Goal: Task Accomplishment & Management: Manage account settings

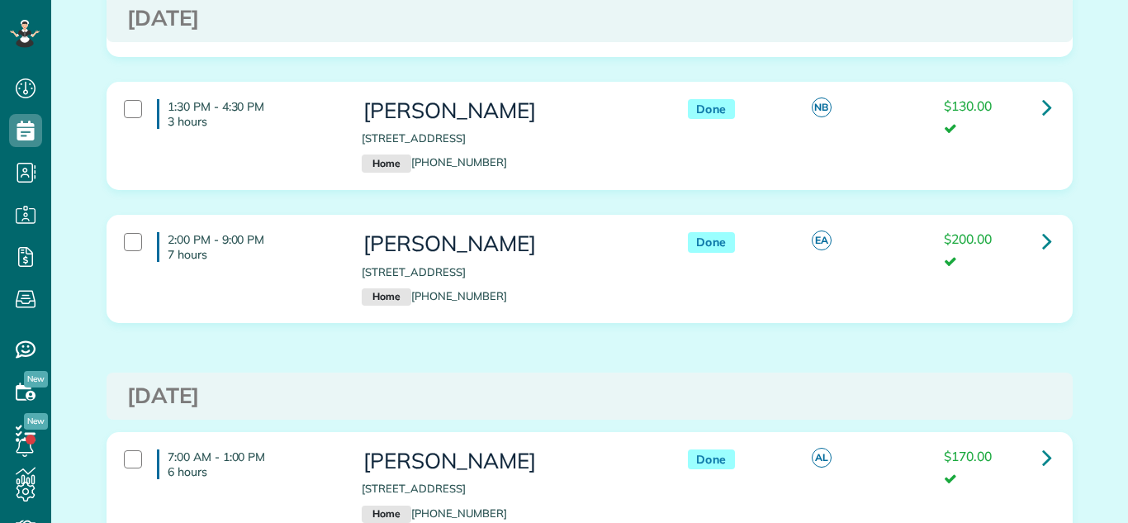
scroll to position [7, 7]
click at [1044, 96] on icon at bounding box center [1047, 106] width 10 height 29
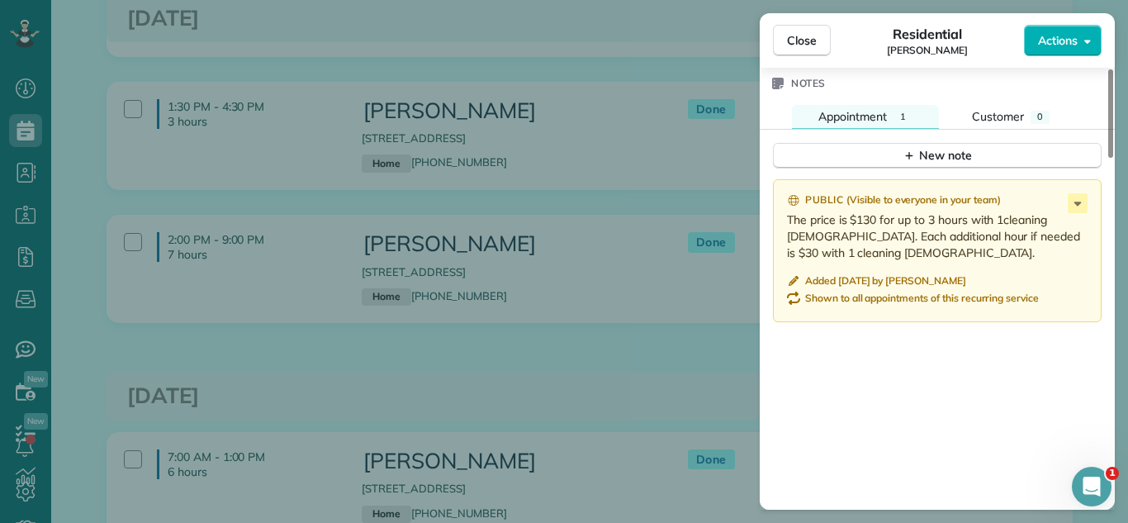
scroll to position [1500, 0]
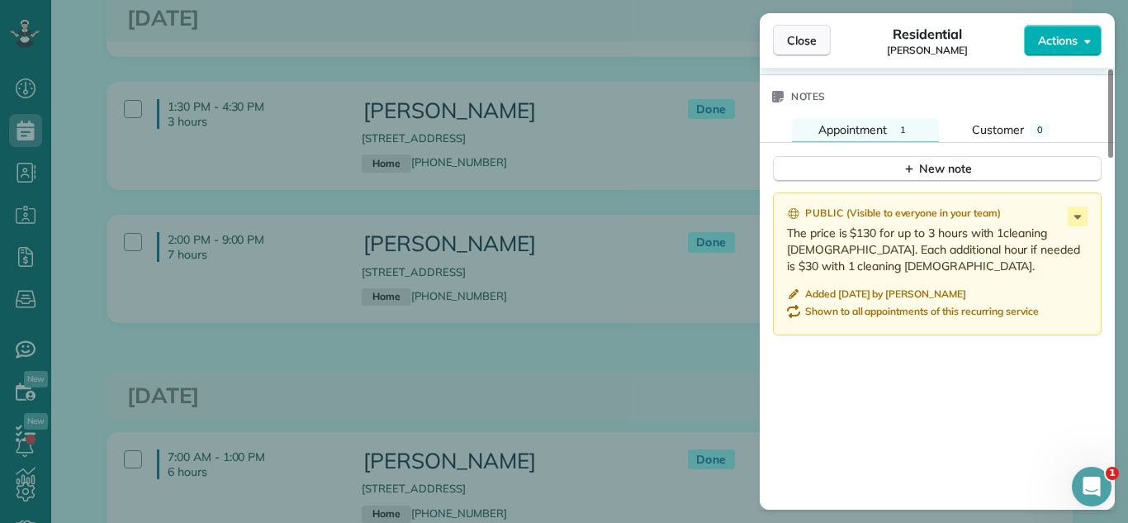
click at [800, 29] on button "Close" at bounding box center [802, 40] width 58 height 31
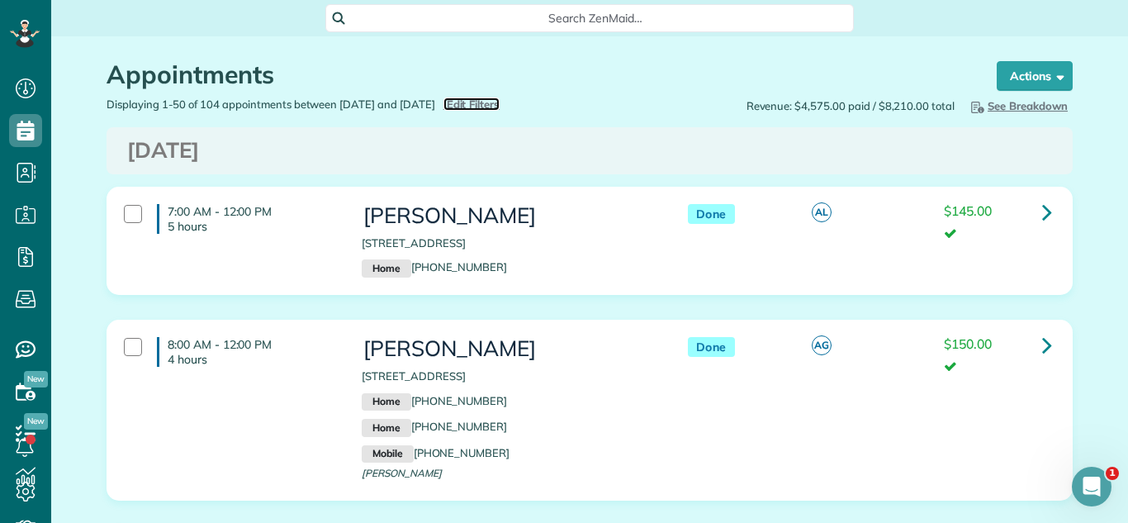
click at [500, 103] on span "Edit Filters" at bounding box center [474, 103] width 54 height 13
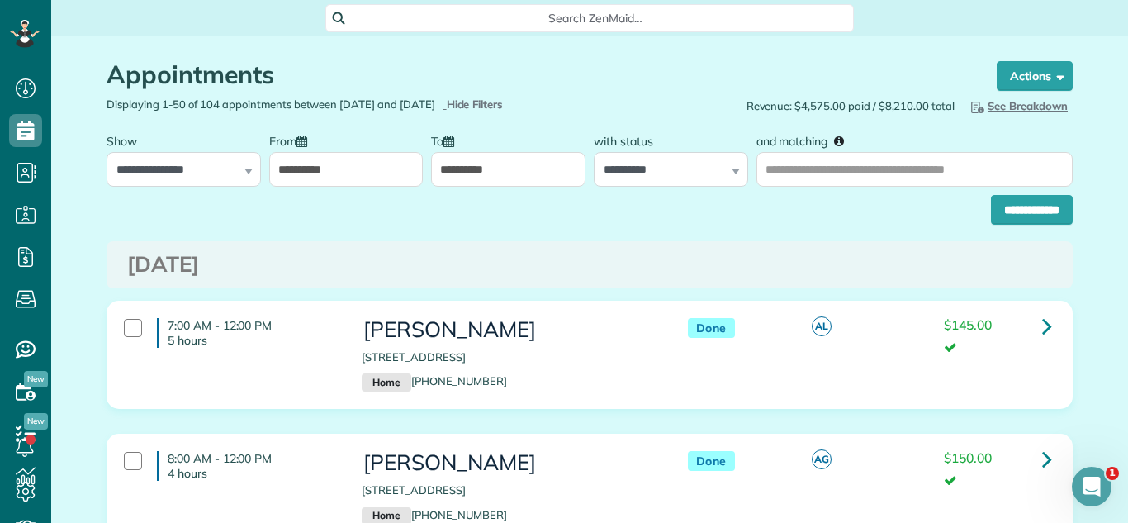
click at [341, 175] on input "**********" at bounding box center [346, 169] width 154 height 35
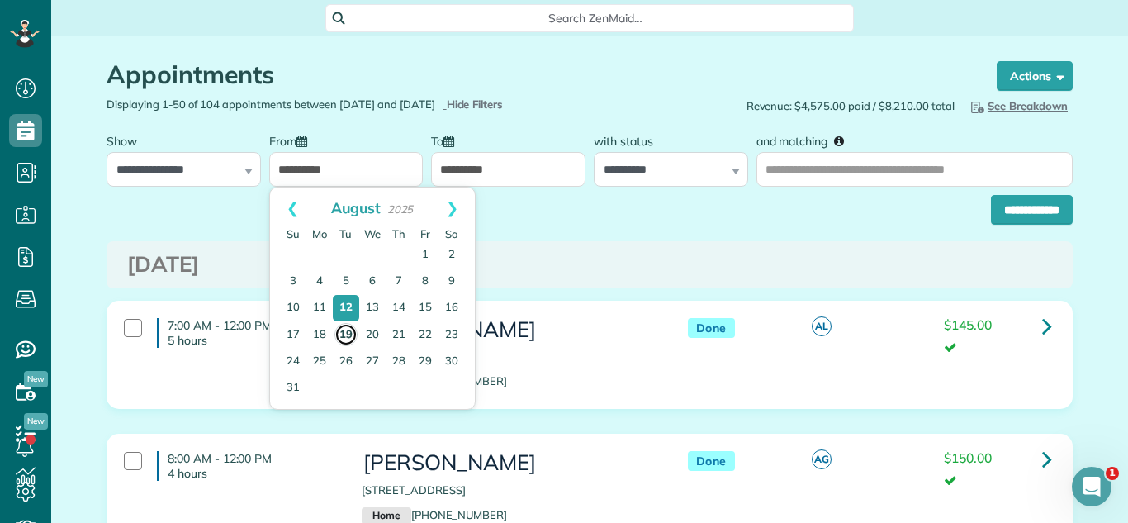
click at [349, 334] on link "19" at bounding box center [345, 334] width 23 height 23
type input "**********"
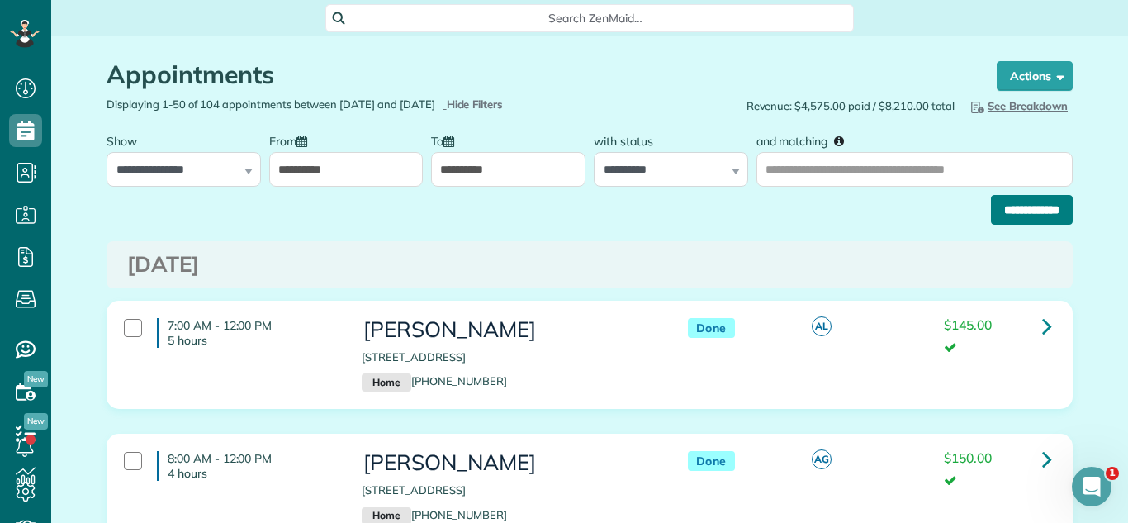
click at [1066, 196] on input "**********" at bounding box center [1032, 210] width 82 height 30
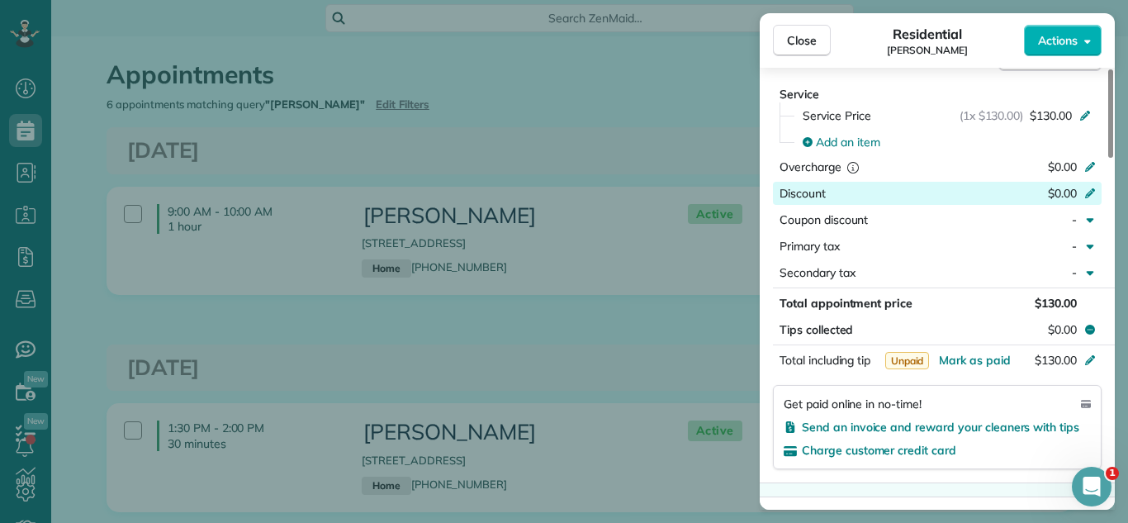
scroll to position [730, 0]
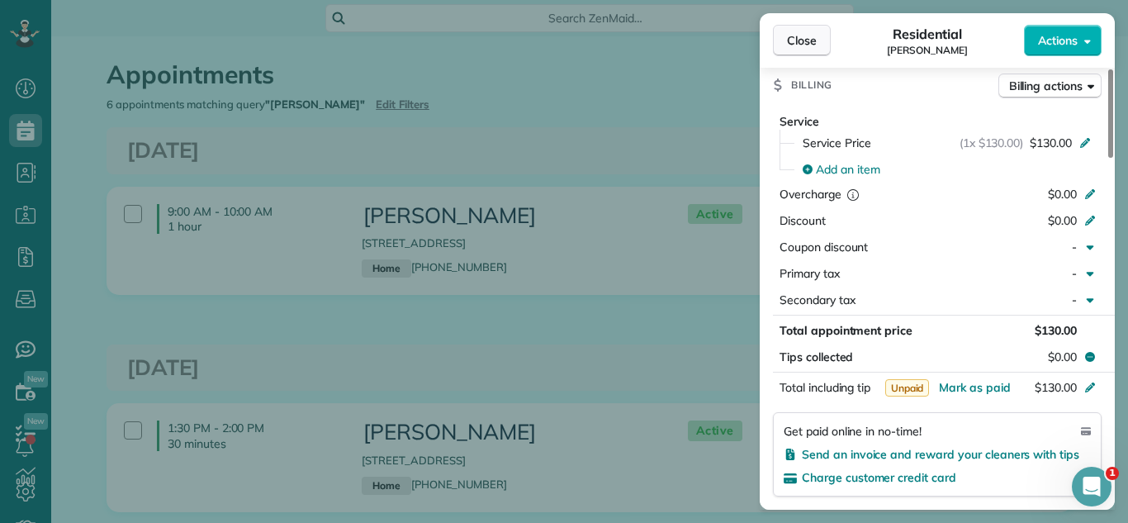
click at [789, 25] on button "Close" at bounding box center [802, 40] width 58 height 31
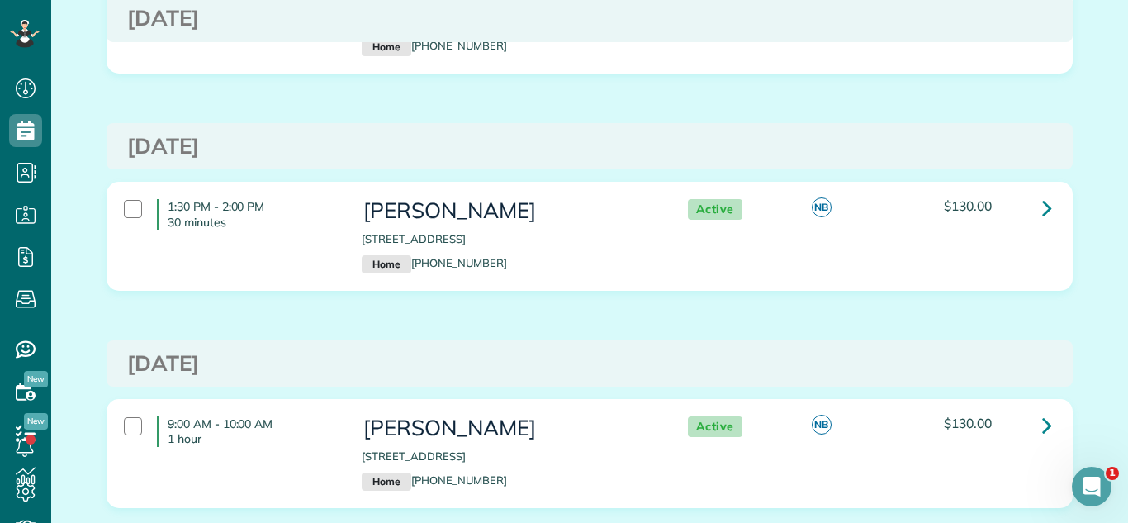
scroll to position [284, 0]
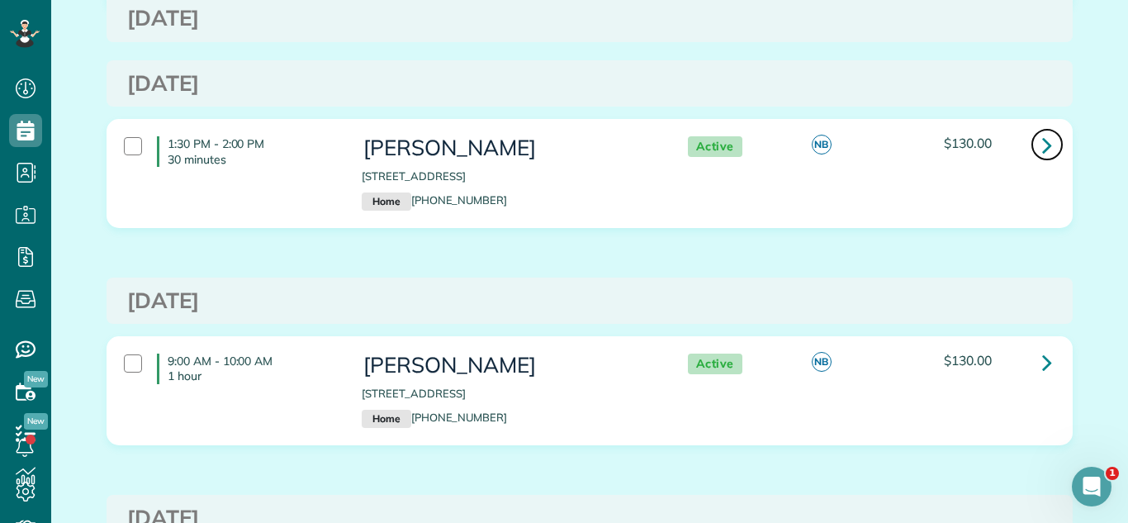
click at [1040, 135] on link at bounding box center [1047, 144] width 33 height 33
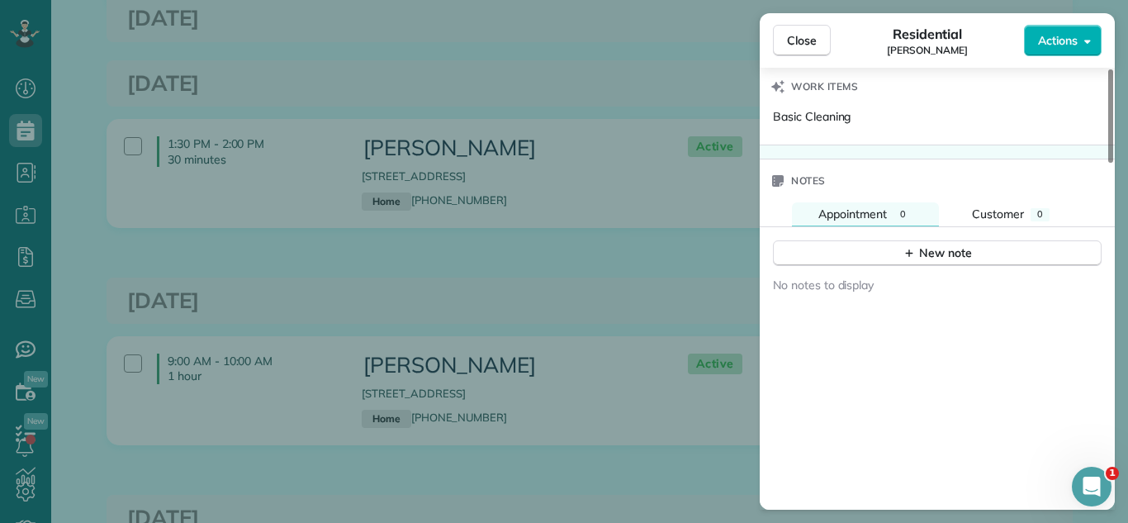
scroll to position [1398, 0]
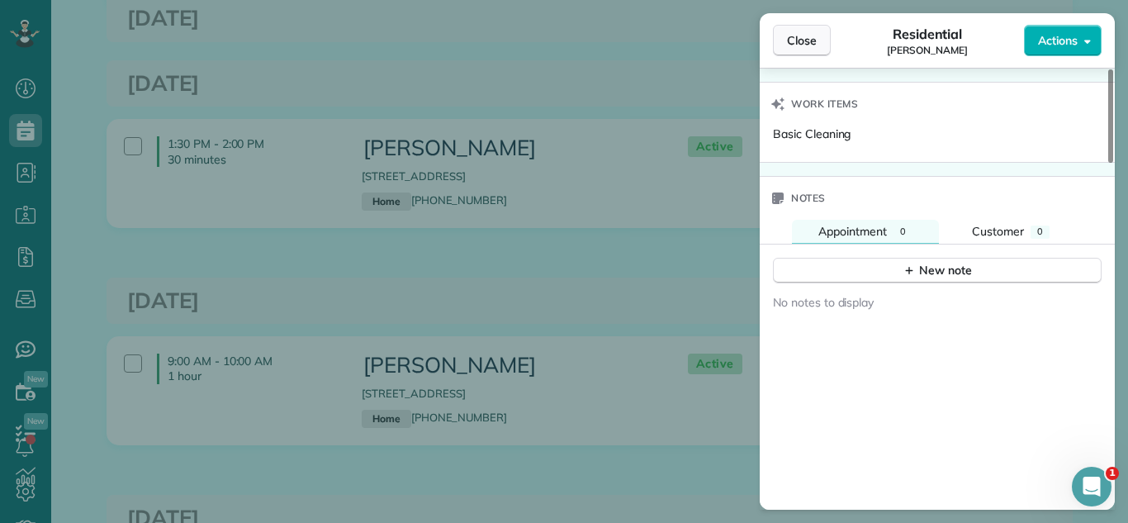
click at [797, 38] on span "Close" at bounding box center [802, 40] width 30 height 17
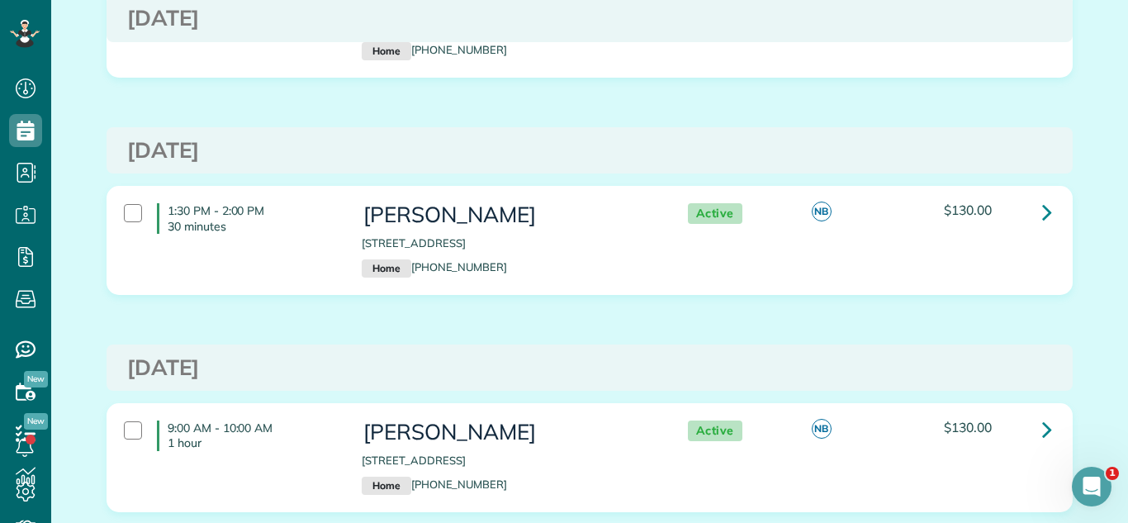
scroll to position [183, 0]
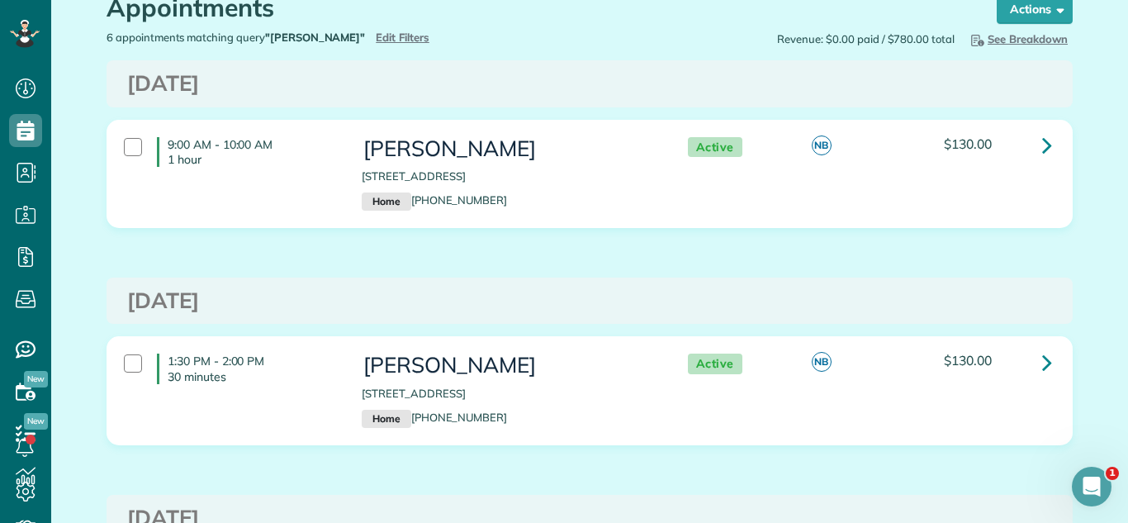
scroll to position [64, 0]
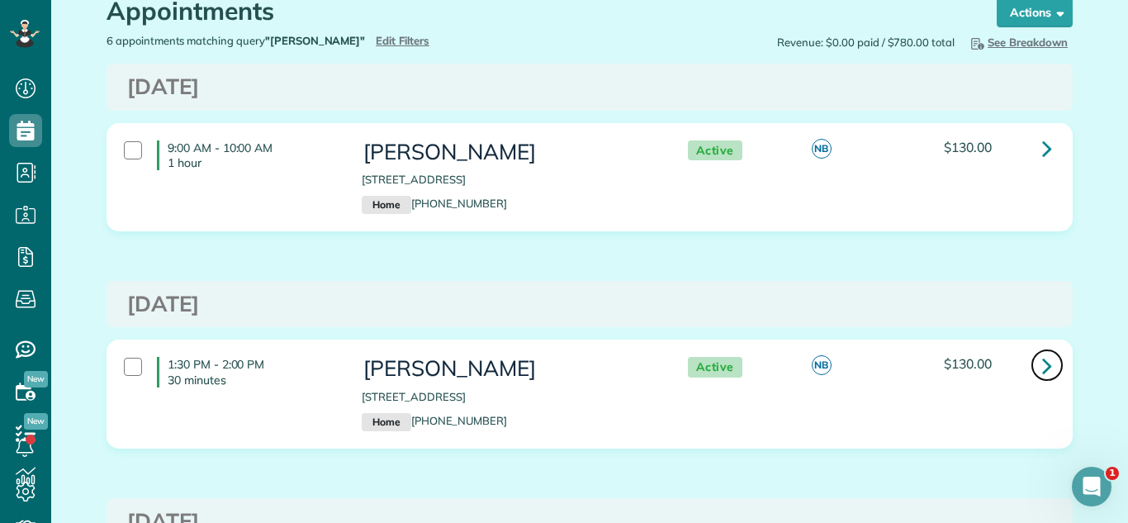
click at [1052, 367] on link at bounding box center [1047, 364] width 33 height 33
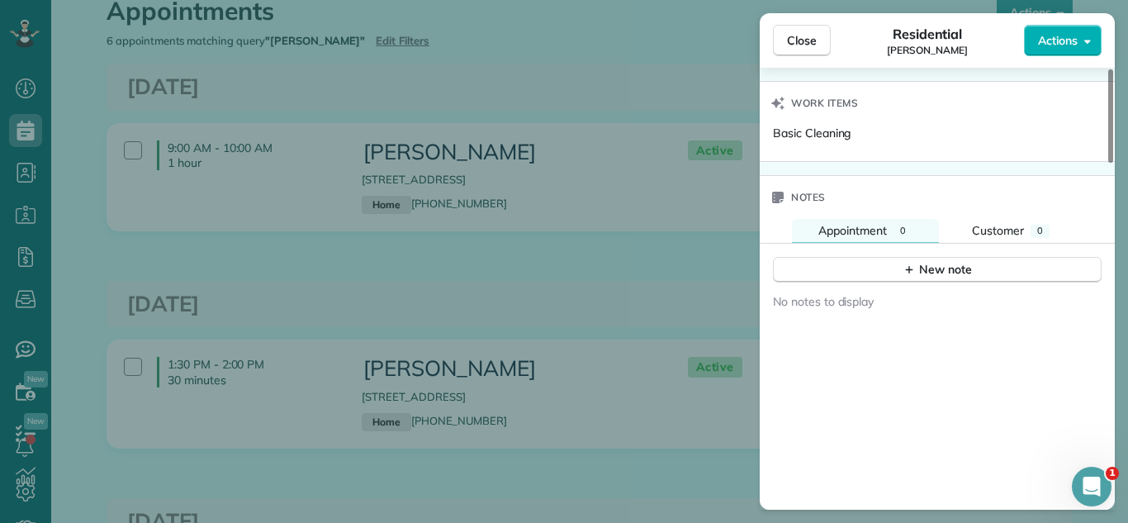
scroll to position [1448, 0]
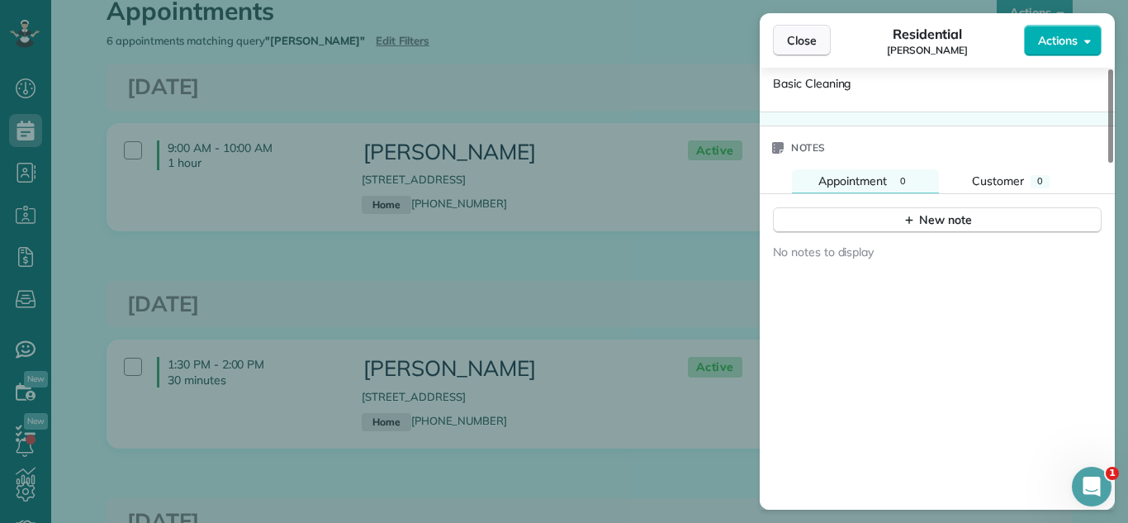
click at [789, 44] on span "Close" at bounding box center [802, 40] width 30 height 17
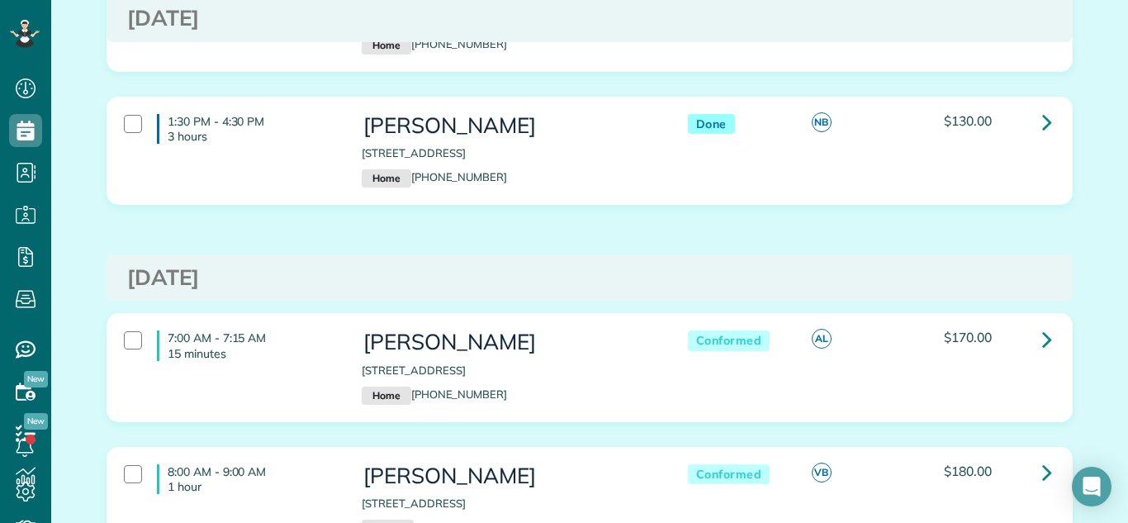
scroll to position [561, 0]
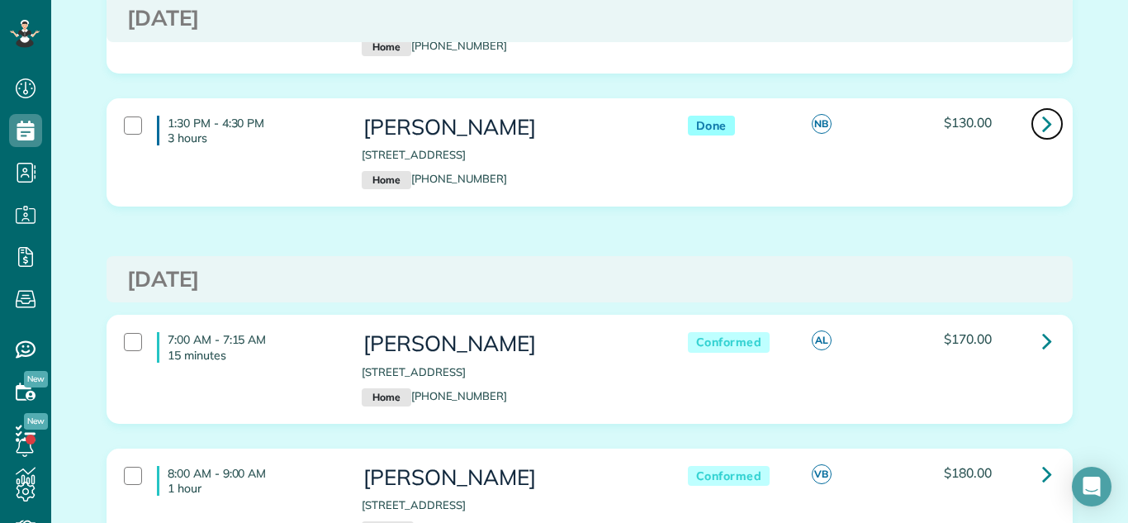
click at [1040, 114] on link at bounding box center [1047, 123] width 33 height 33
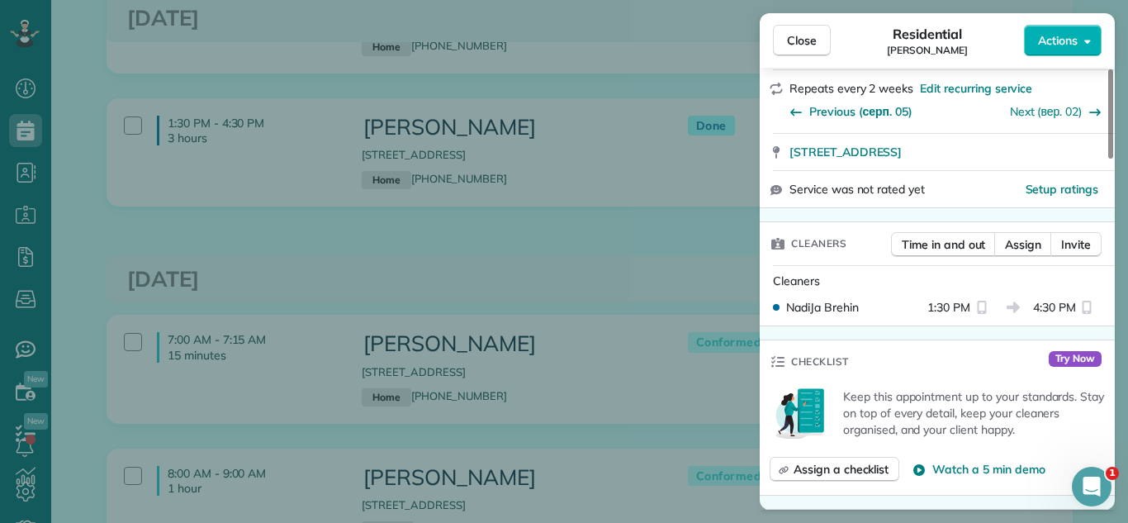
scroll to position [1561, 0]
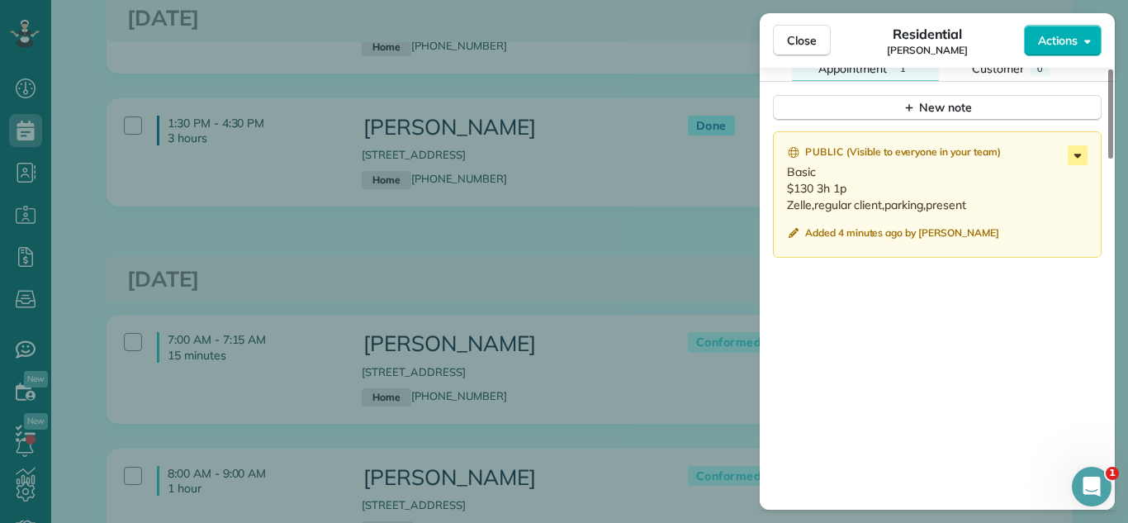
click at [1076, 149] on icon at bounding box center [1078, 155] width 20 height 20
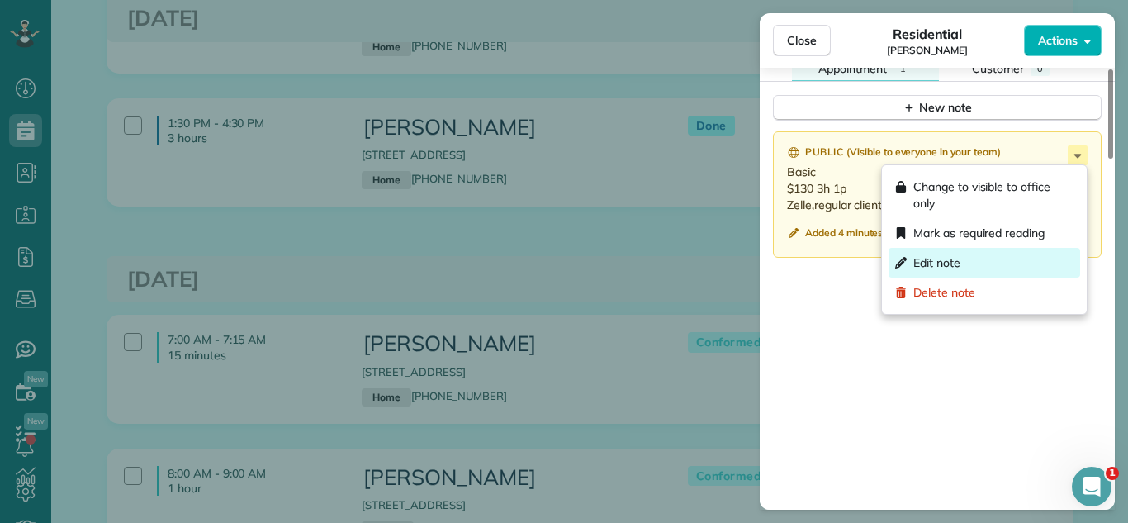
click at [934, 258] on span "Edit note" at bounding box center [936, 262] width 47 height 17
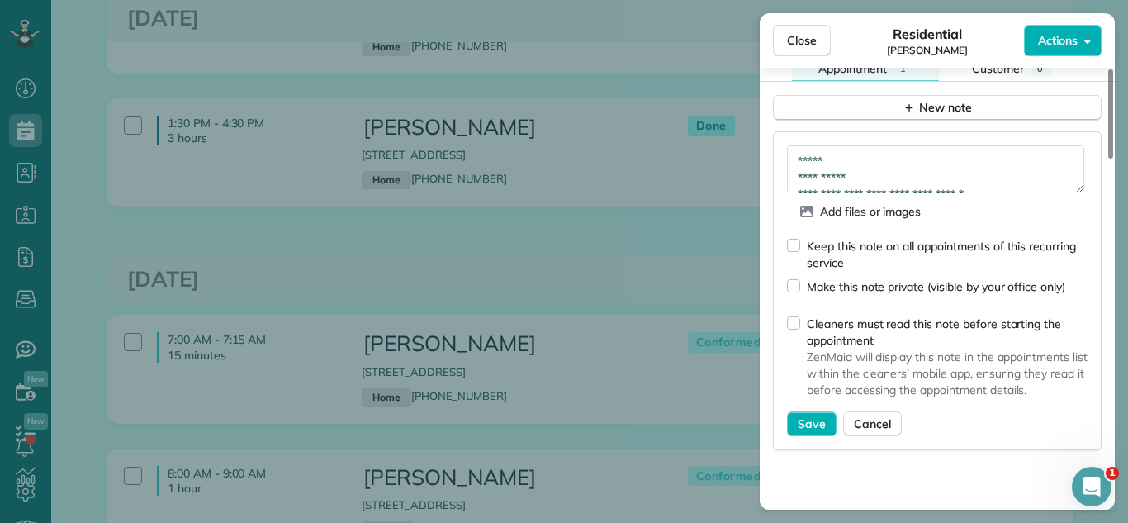
click at [803, 246] on div "Keep this note on all appointments of this recurring service" at bounding box center [937, 247] width 301 height 47
click at [799, 246] on div "Keep this note on all appointments of this recurring service" at bounding box center [937, 247] width 301 height 47
click at [808, 419] on span "Save" at bounding box center [812, 423] width 28 height 17
type textarea "**********"
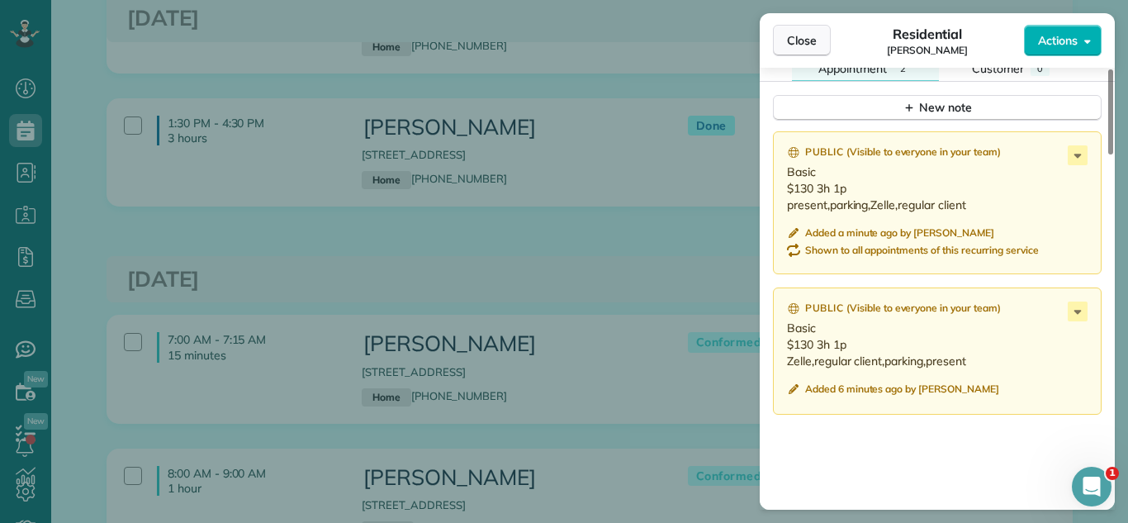
click at [789, 32] on span "Close" at bounding box center [802, 40] width 30 height 17
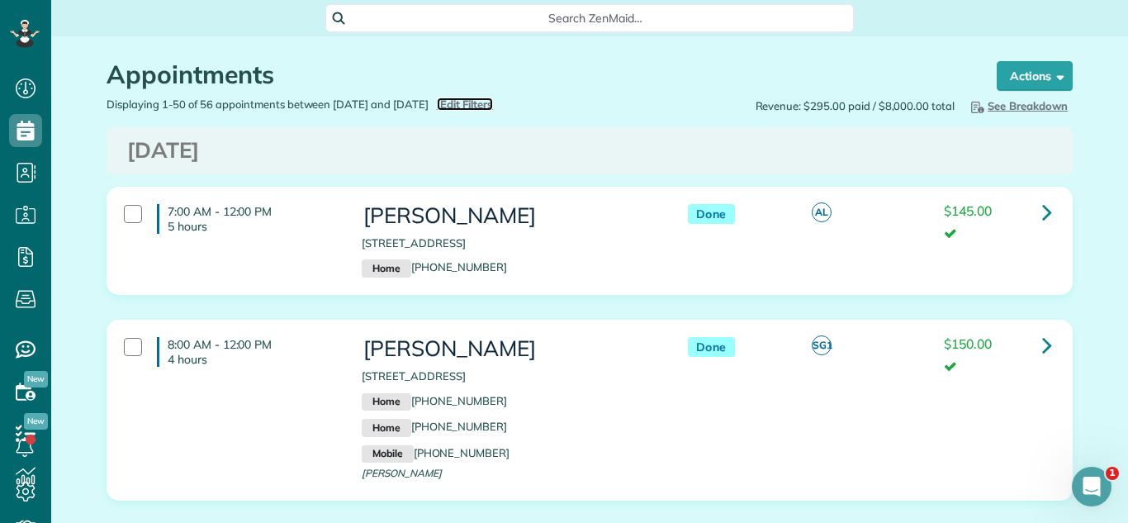
click at [494, 97] on span "Edit Filters" at bounding box center [467, 103] width 54 height 13
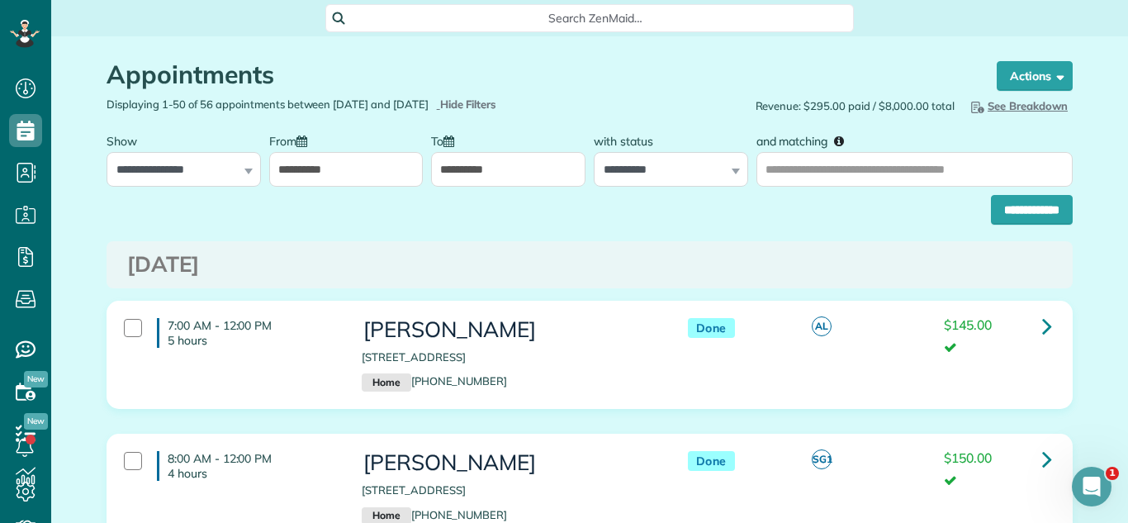
click at [339, 173] on input "**********" at bounding box center [346, 169] width 154 height 35
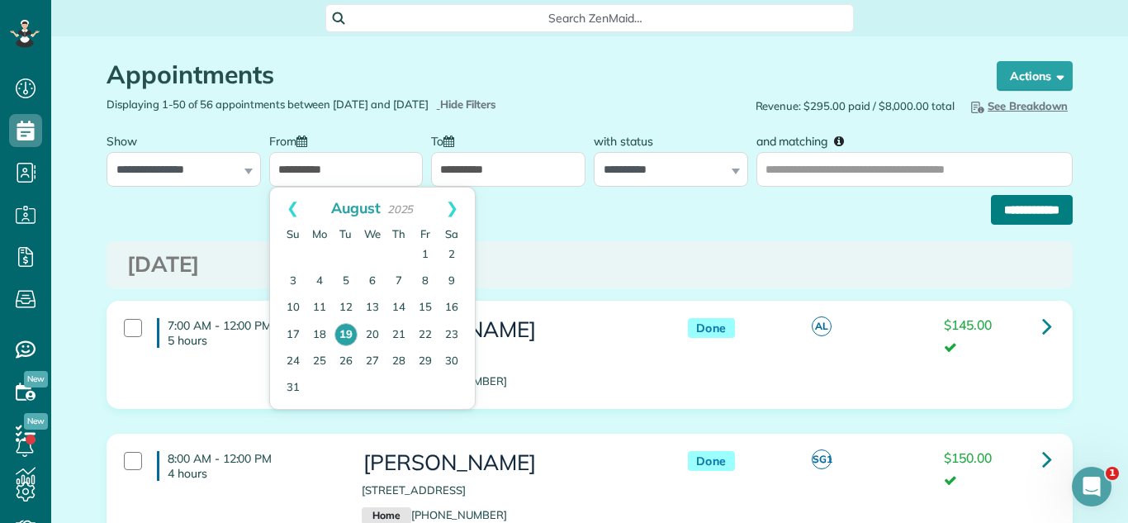
click at [1011, 204] on input "**********" at bounding box center [1032, 210] width 82 height 30
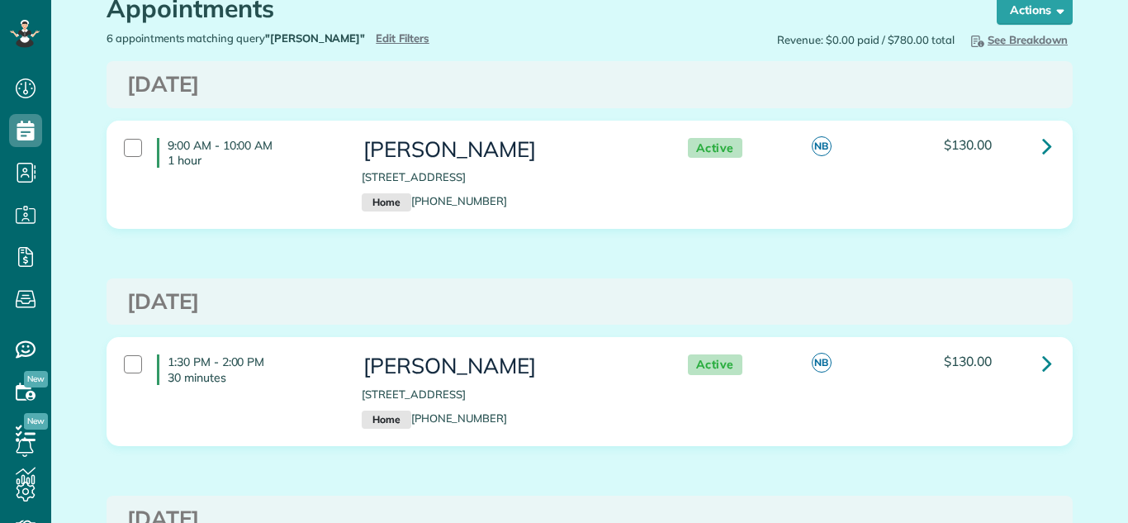
scroll to position [66, 0]
click at [1043, 363] on icon at bounding box center [1047, 362] width 10 height 29
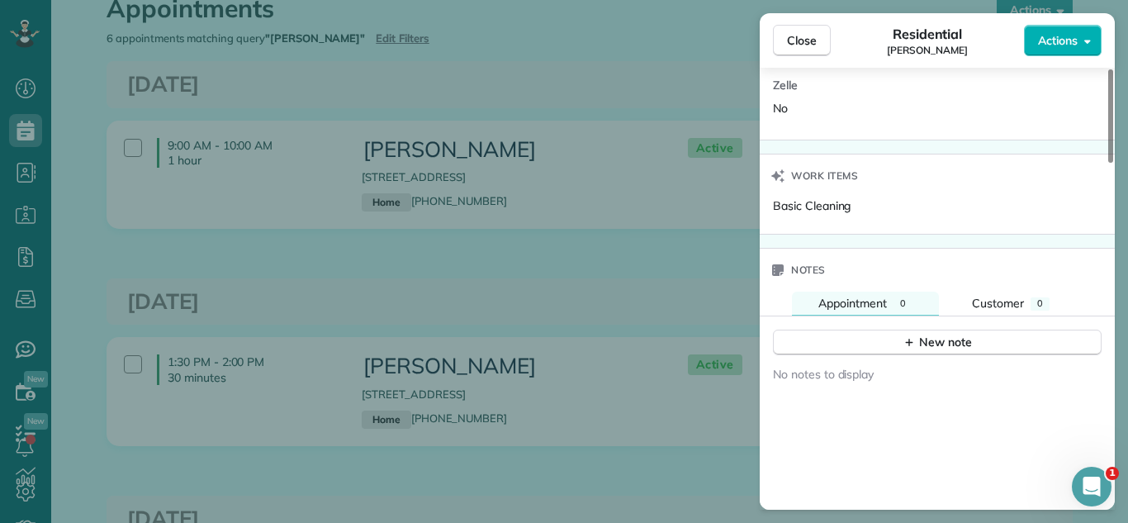
scroll to position [1362, 0]
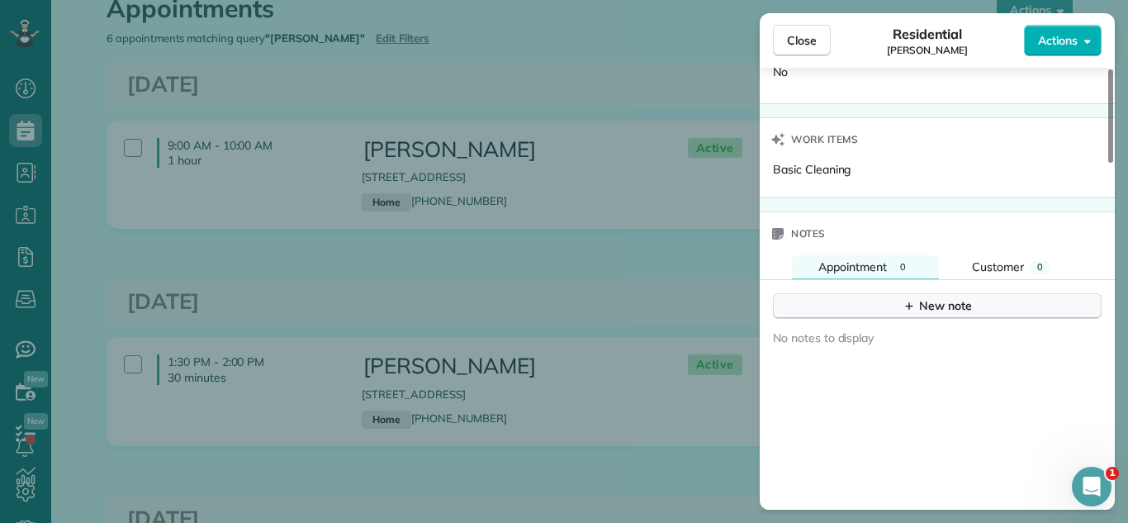
click at [843, 303] on button "New note" at bounding box center [937, 306] width 329 height 26
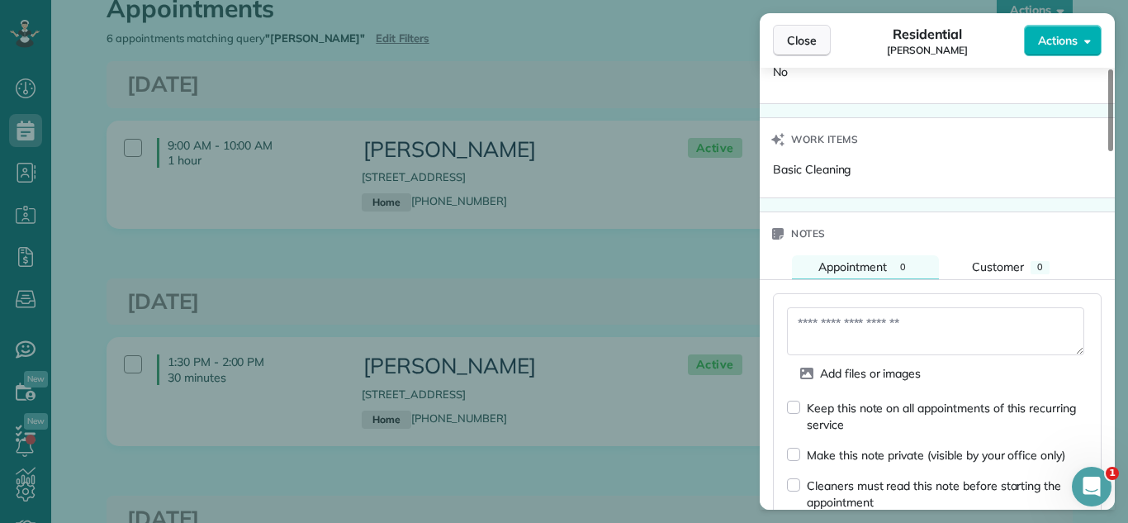
click at [793, 32] on span "Close" at bounding box center [802, 40] width 30 height 17
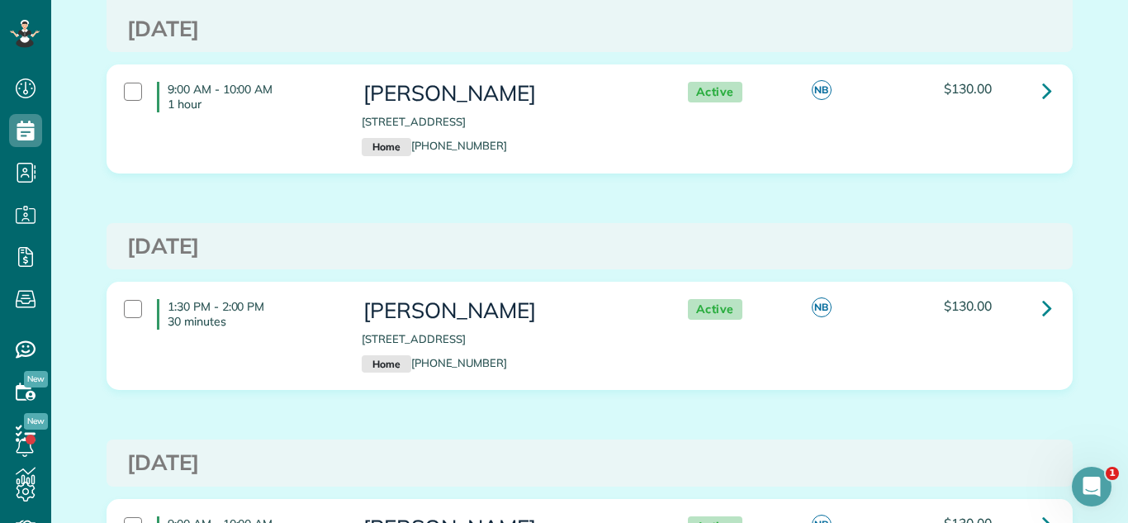
scroll to position [557, 0]
click at [1036, 301] on link at bounding box center [1047, 306] width 33 height 33
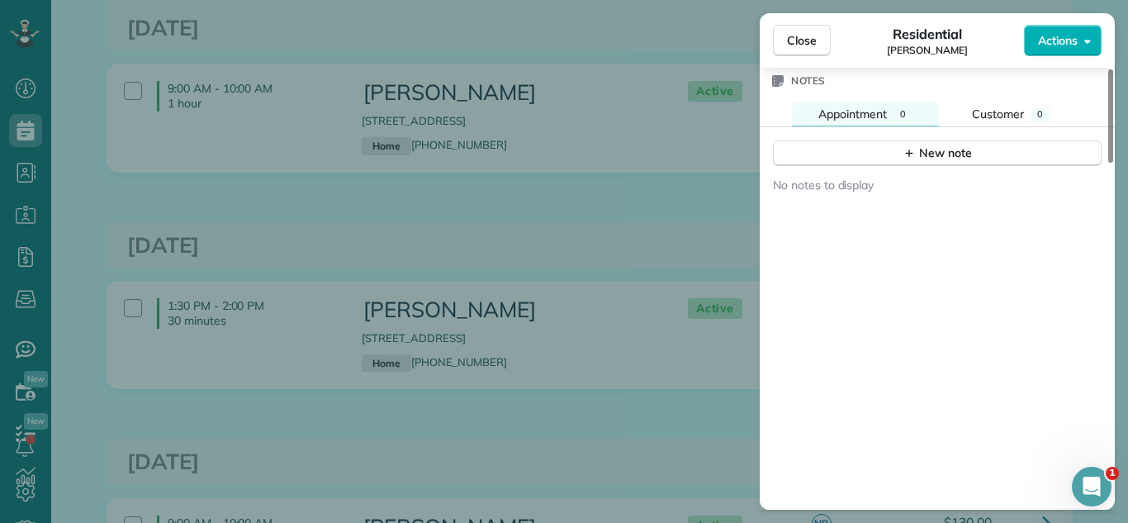
scroll to position [1618, 0]
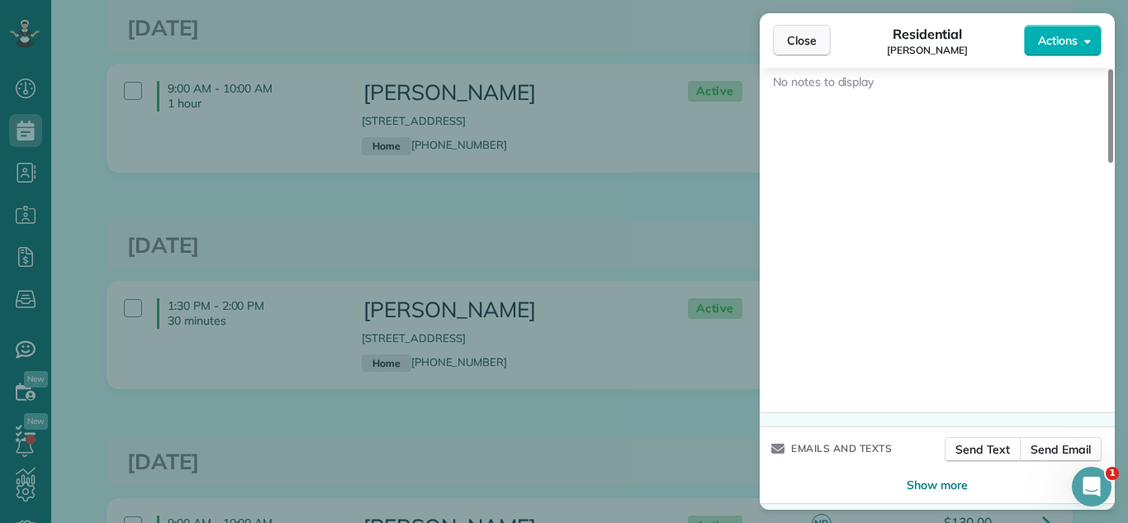
click at [786, 29] on button "Close" at bounding box center [802, 40] width 58 height 31
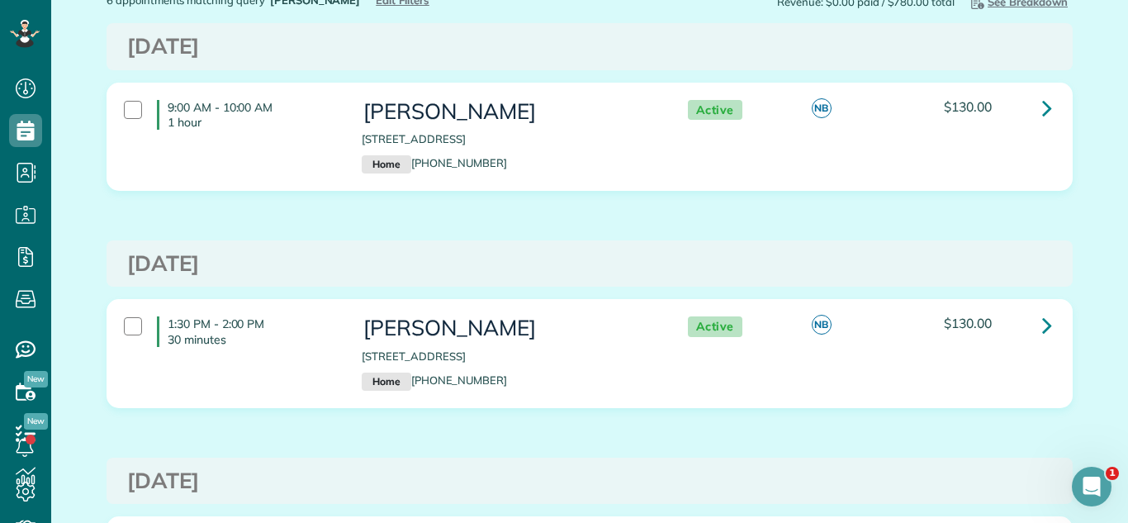
scroll to position [89, 0]
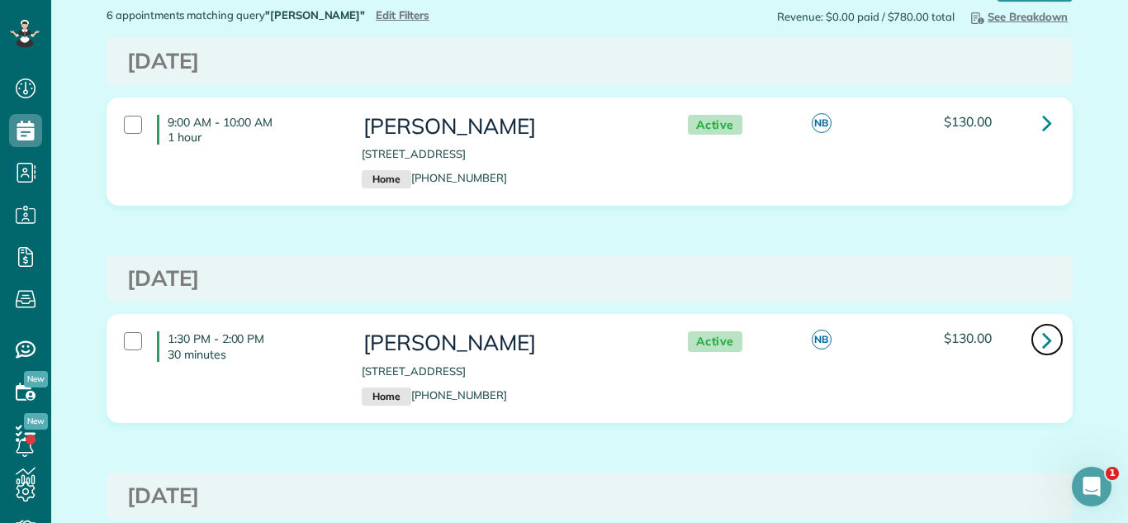
click at [1040, 334] on link at bounding box center [1047, 339] width 33 height 33
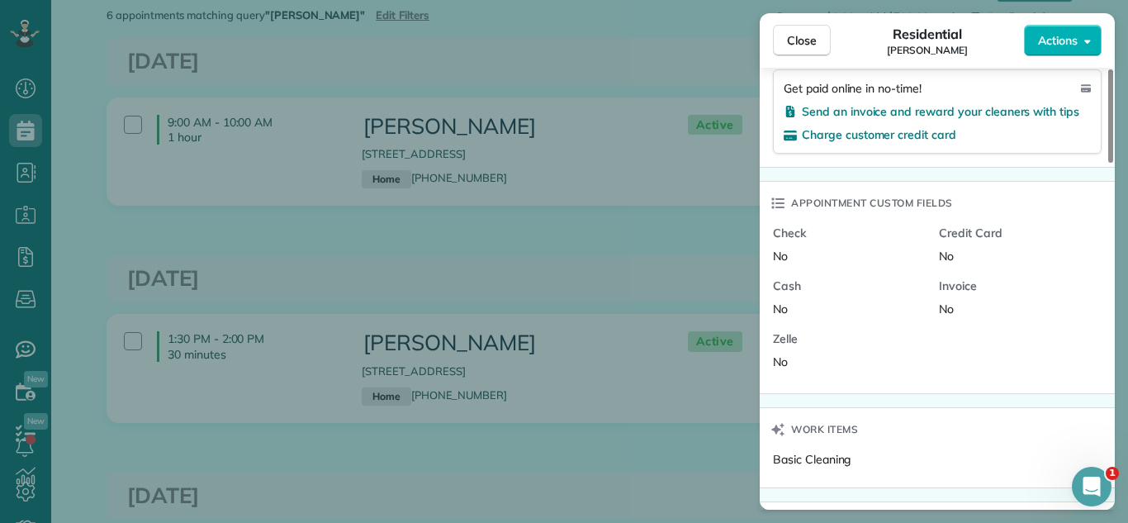
scroll to position [1403, 0]
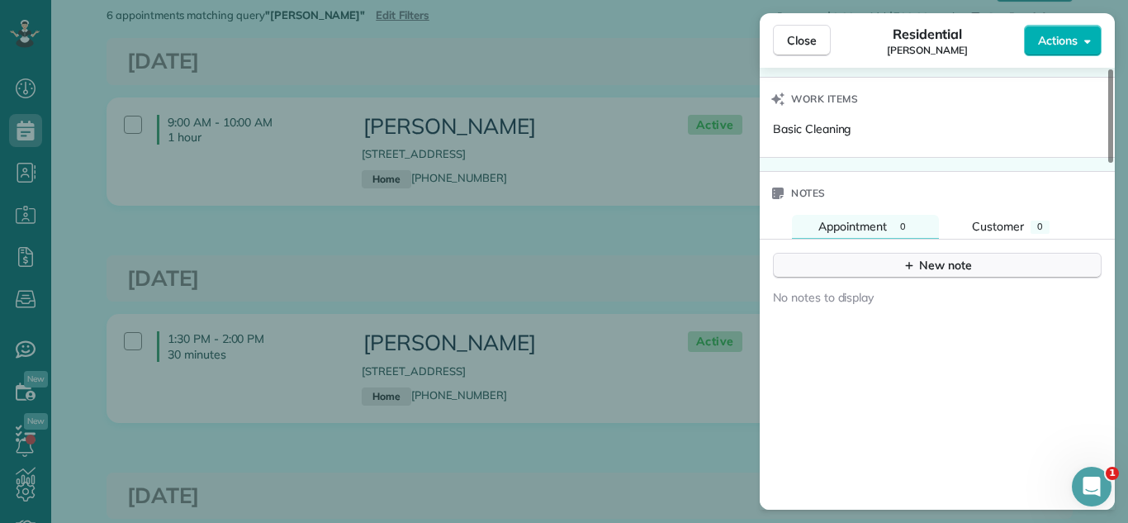
click at [869, 261] on button "New note" at bounding box center [937, 266] width 329 height 26
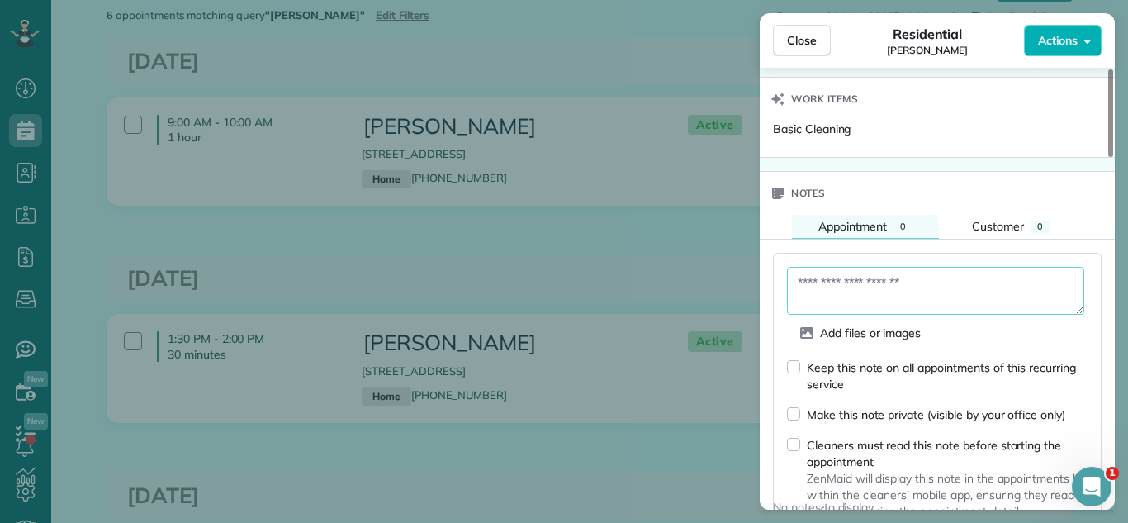
click at [870, 278] on textarea at bounding box center [935, 291] width 297 height 48
type textarea "**********"
click at [800, 367] on div "Keep this note on all appointments of this recurring service" at bounding box center [937, 375] width 301 height 34
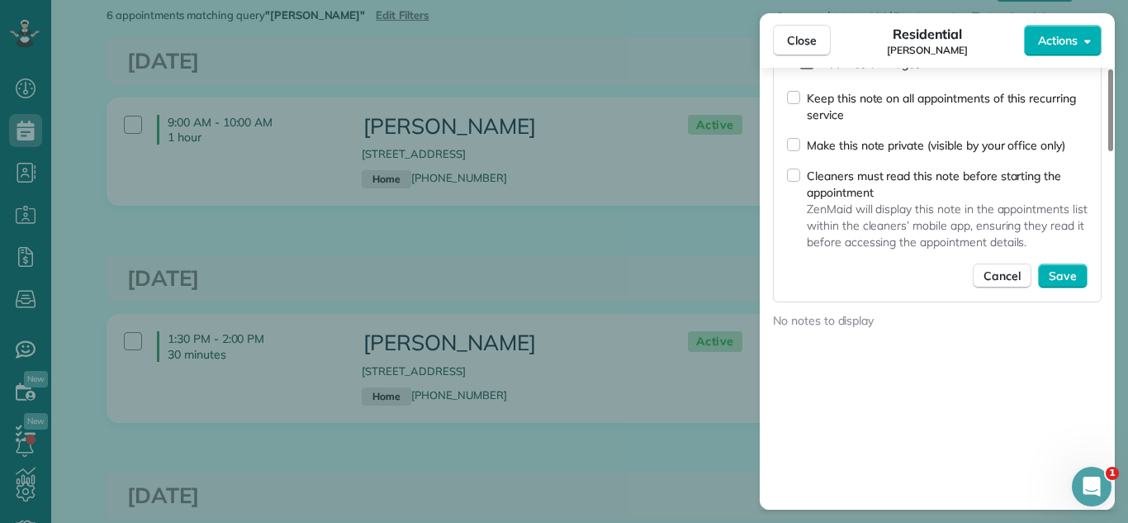
scroll to position [1669, 0]
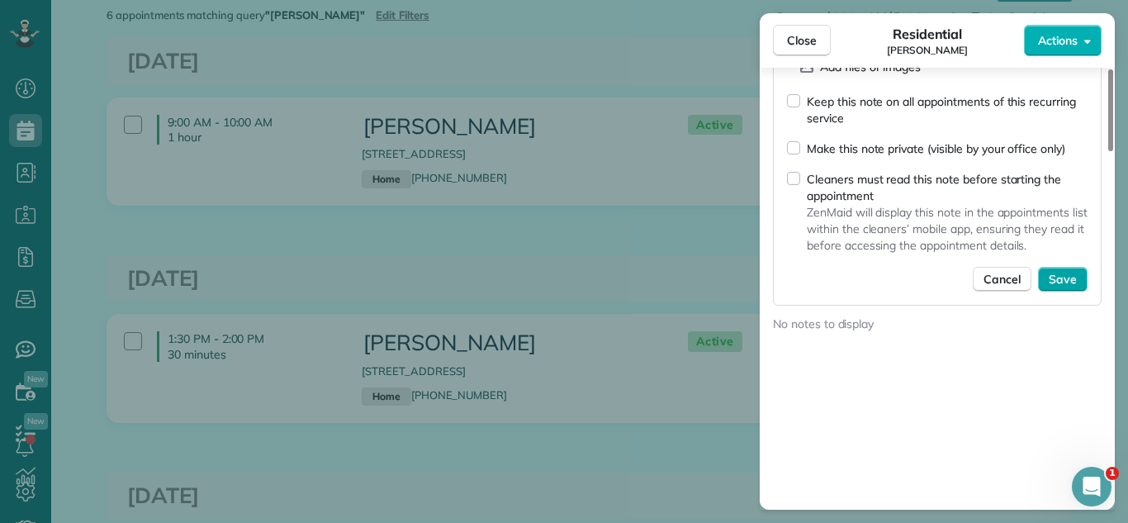
click at [1084, 276] on button "Save" at bounding box center [1063, 279] width 50 height 25
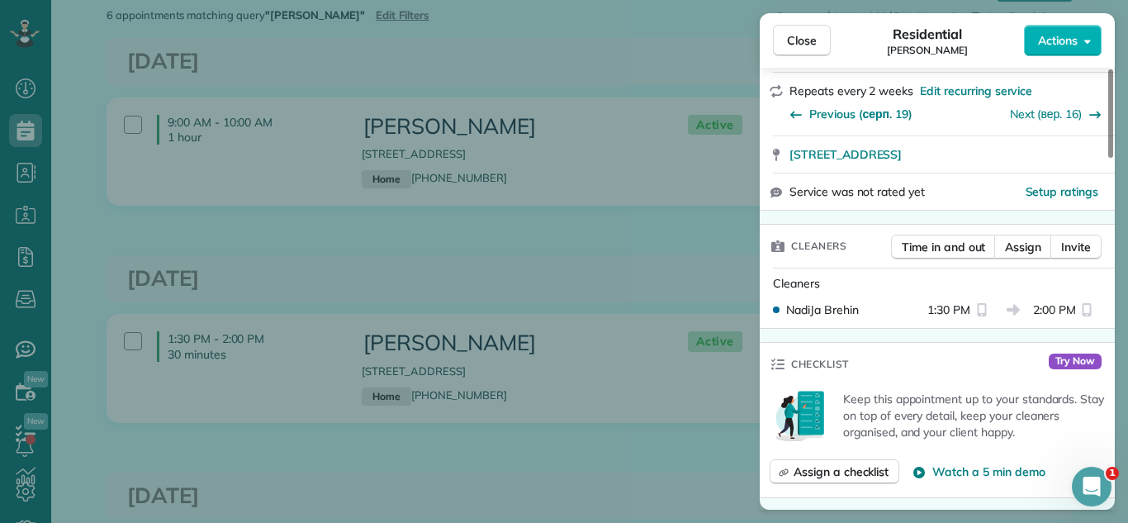
scroll to position [216, 0]
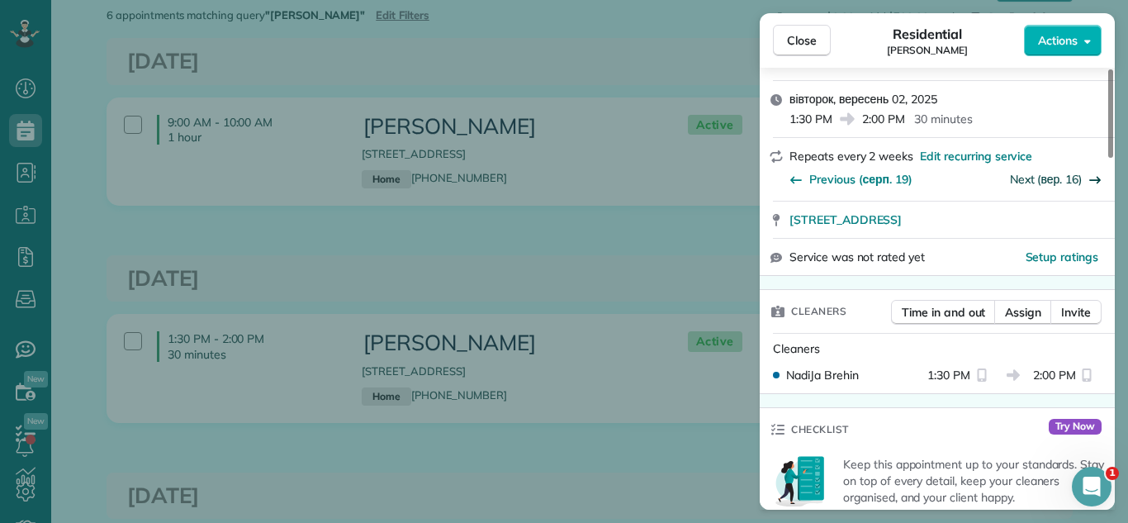
click at [1063, 175] on link "Next (вер. 16)" at bounding box center [1046, 179] width 72 height 15
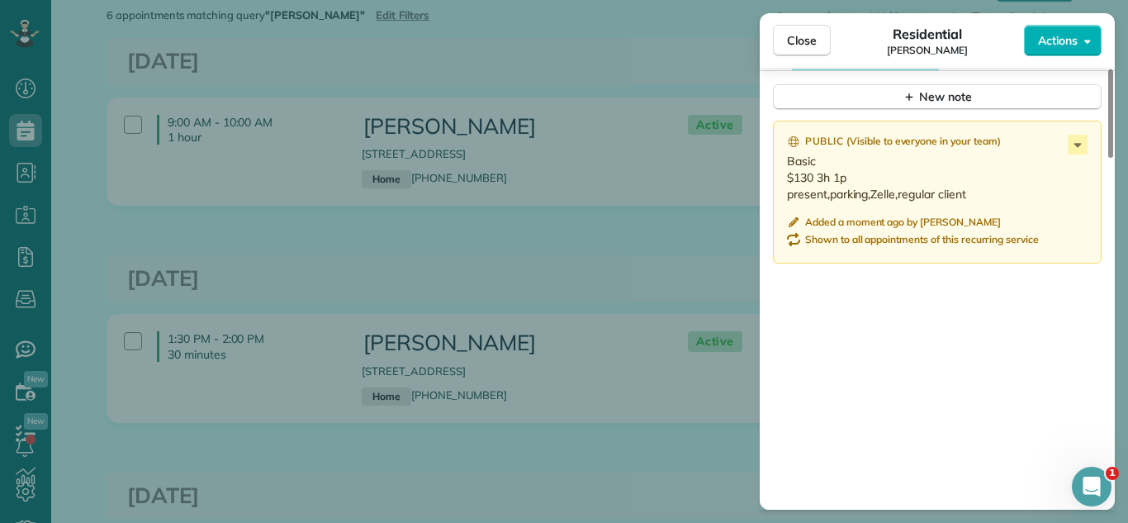
scroll to position [1559, 0]
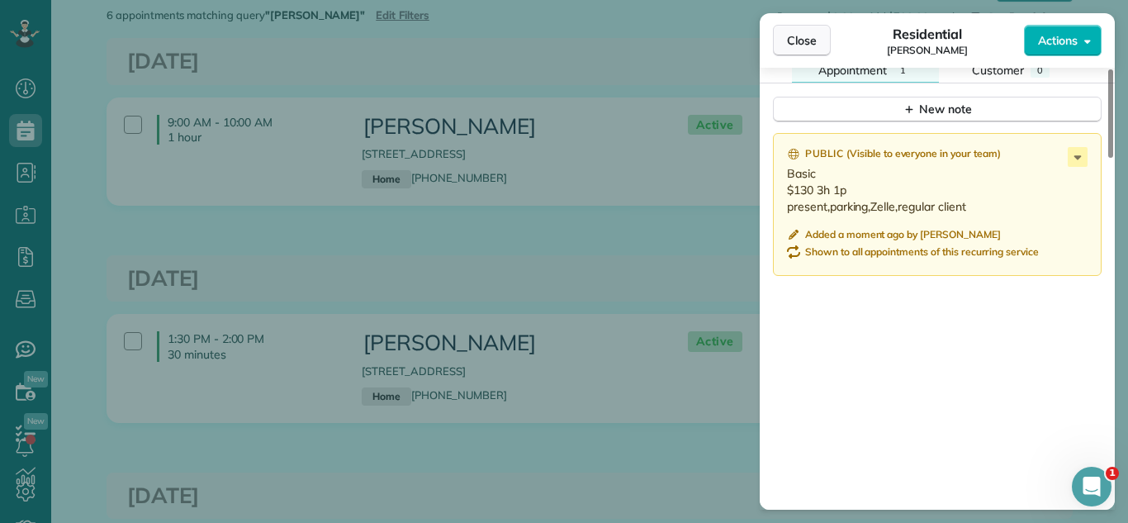
click at [805, 41] on span "Close" at bounding box center [802, 40] width 30 height 17
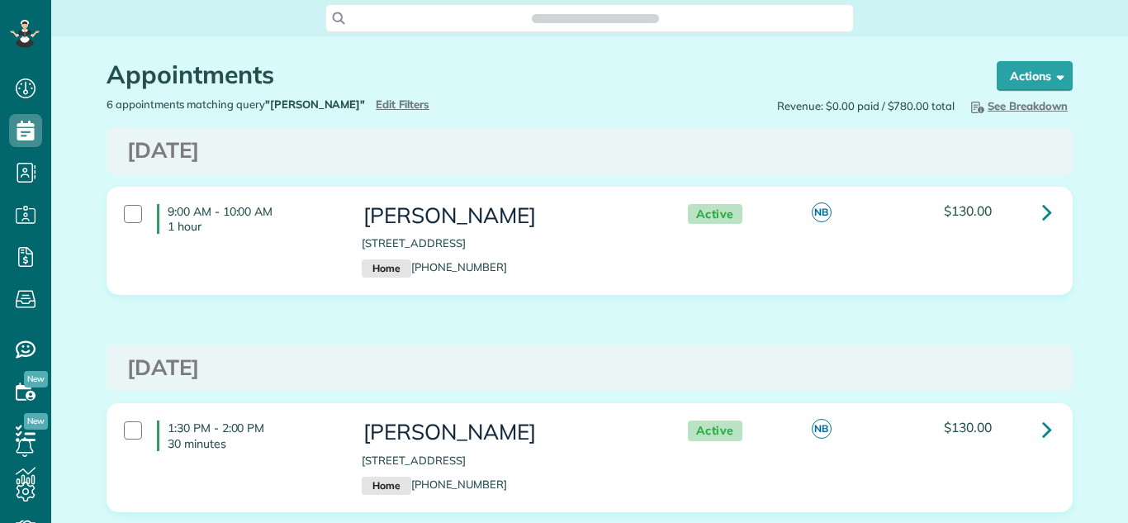
scroll to position [26, 0]
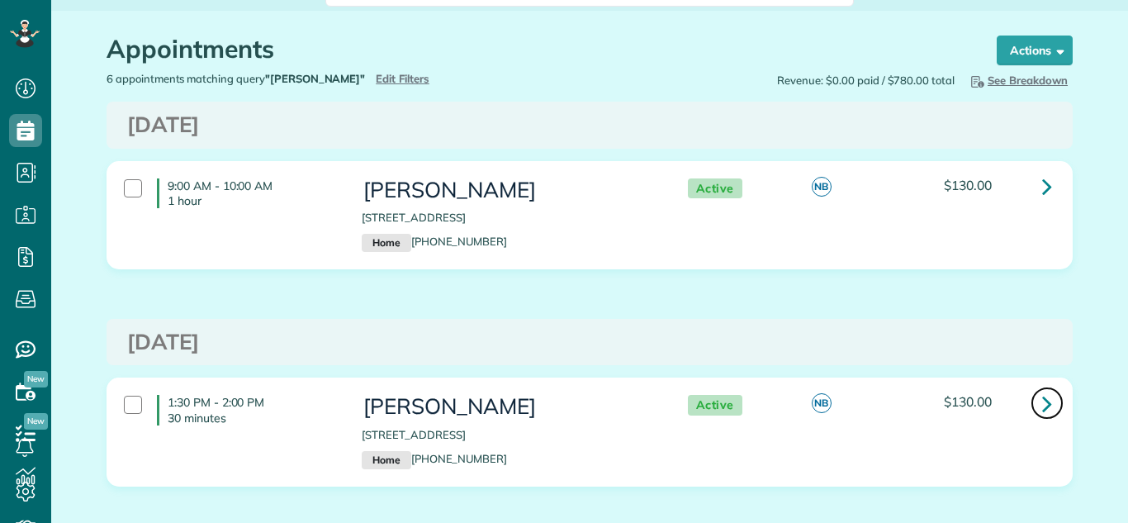
click at [1043, 395] on icon at bounding box center [1047, 403] width 10 height 29
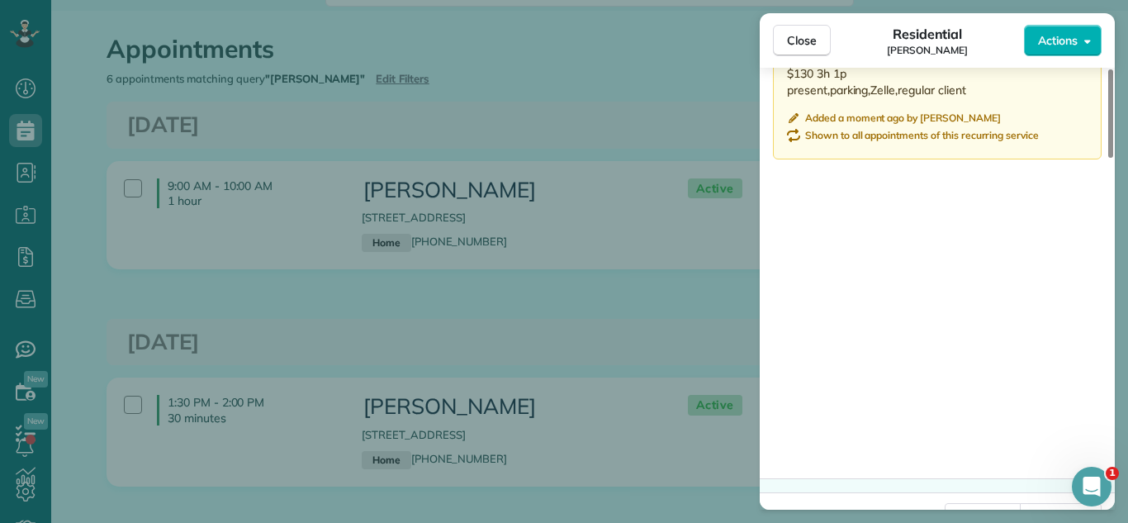
scroll to position [1676, 0]
click at [798, 37] on span "Close" at bounding box center [802, 40] width 30 height 17
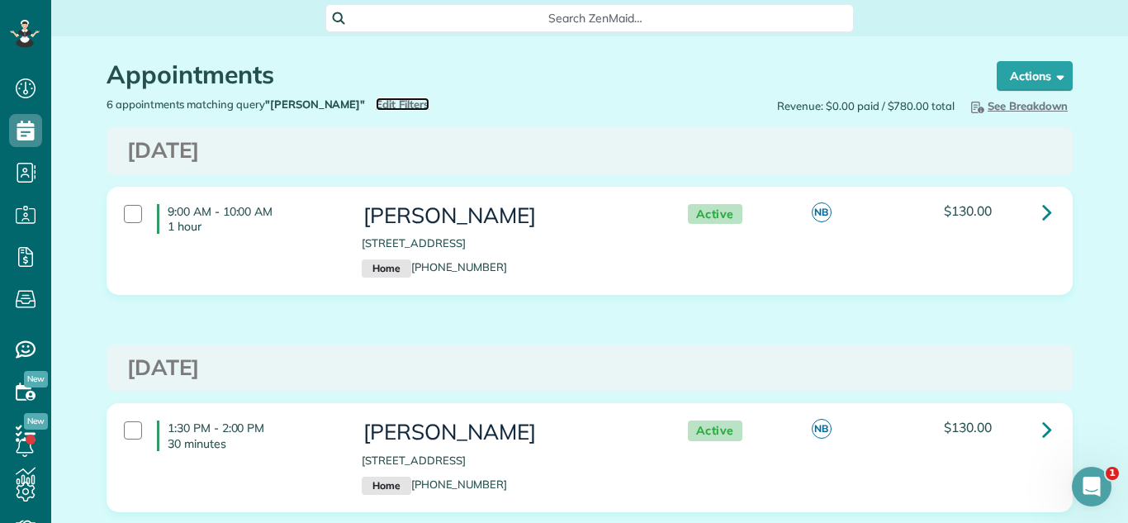
click at [376, 102] on span "Edit Filters" at bounding box center [403, 103] width 54 height 13
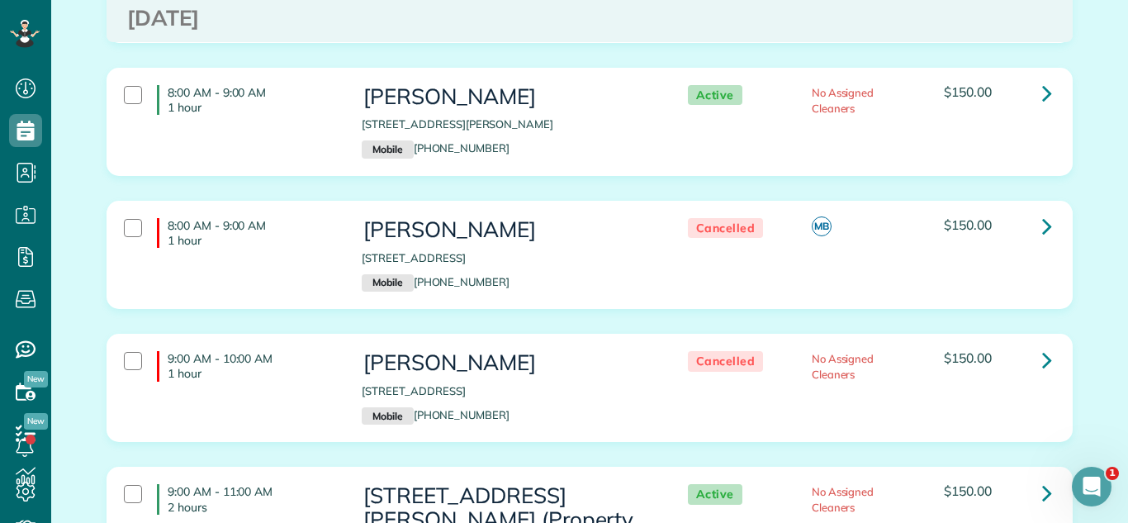
scroll to position [2455, 0]
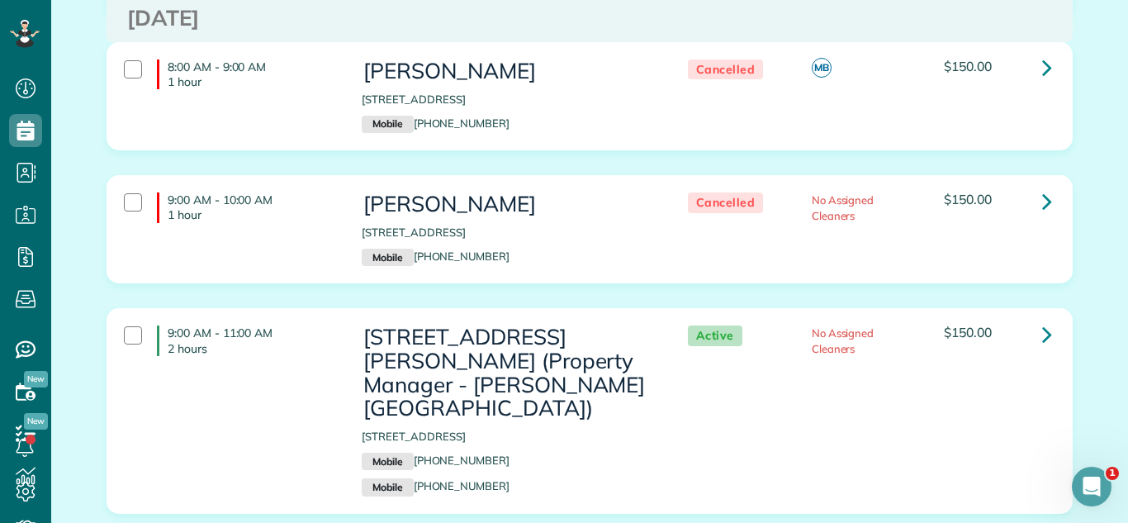
drag, startPoint x: 561, startPoint y: 287, endPoint x: 913, endPoint y: 339, distance: 356.5
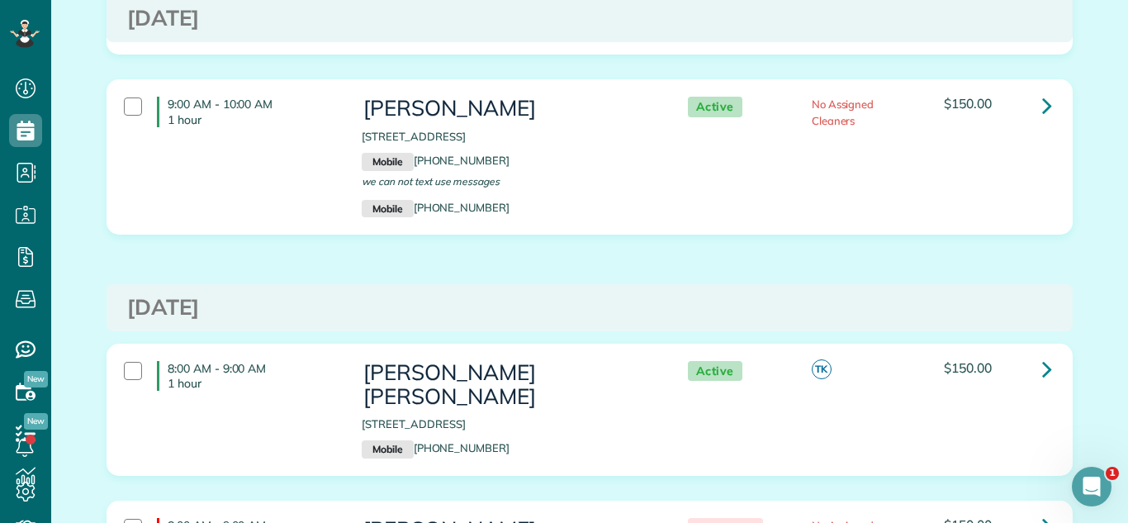
scroll to position [4727, 0]
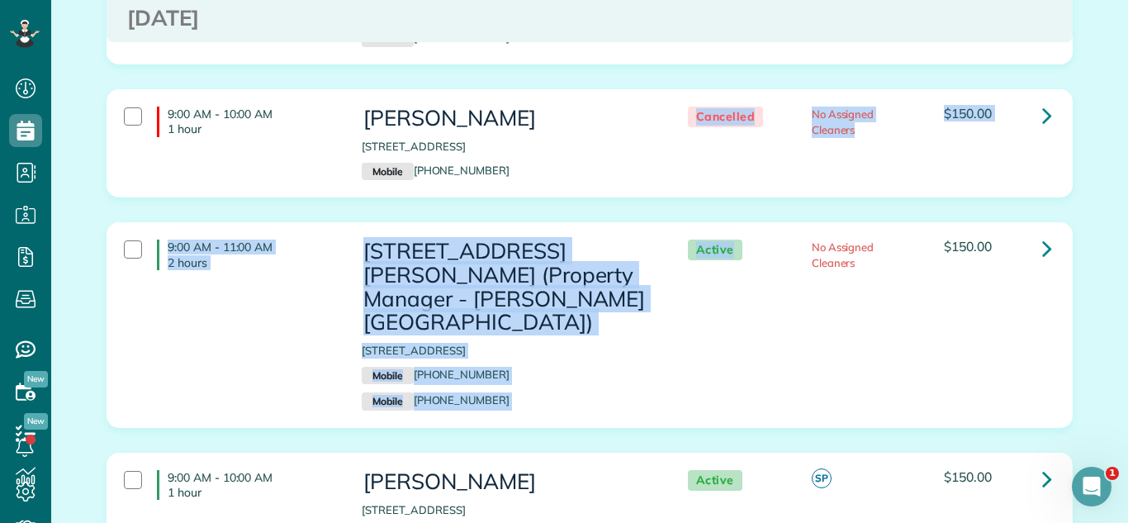
click at [591, 201] on div "9:00 AM - 10:00 AM 1 hour Craig Cypress 10858 Turnberry Drive Frankfort IL 6042…" at bounding box center [589, 155] width 991 height 133
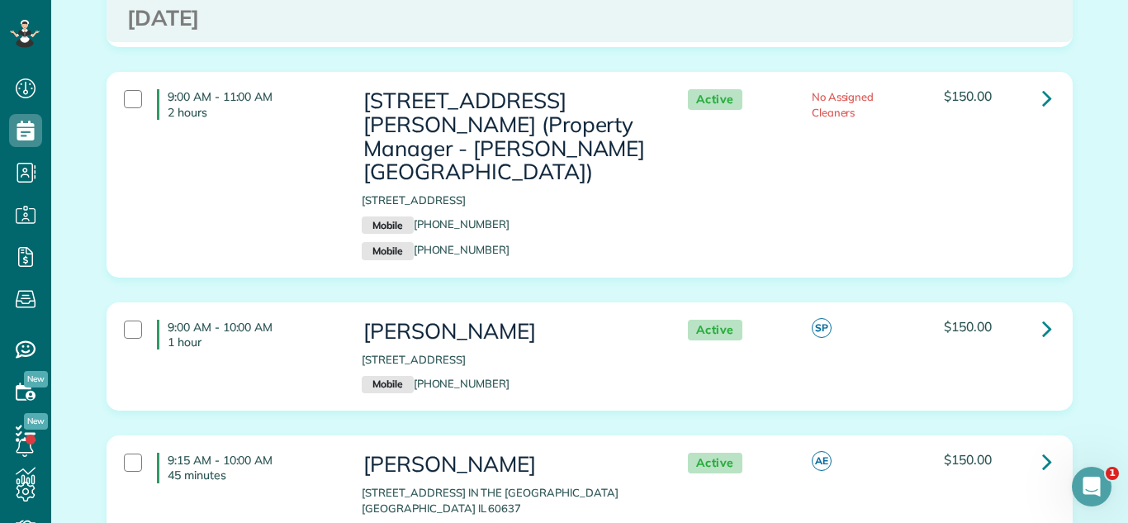
scroll to position [2686, 0]
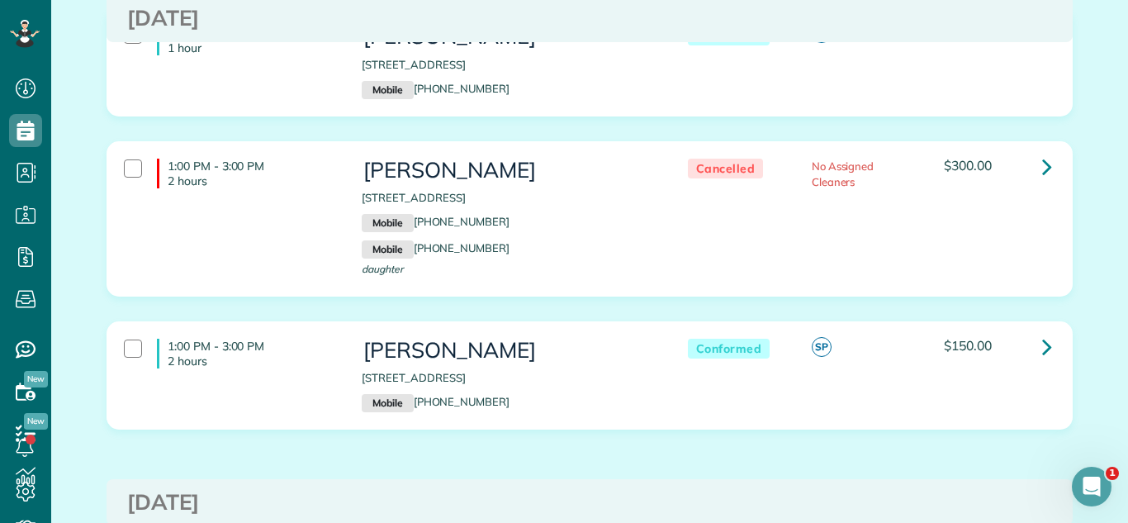
scroll to position [1694, 0]
click at [852, 317] on div "1:00 PM - 3:00 PM 2 hours Sheri Cartwright 958 West Wood Street Palatine IL 600…" at bounding box center [589, 230] width 991 height 180
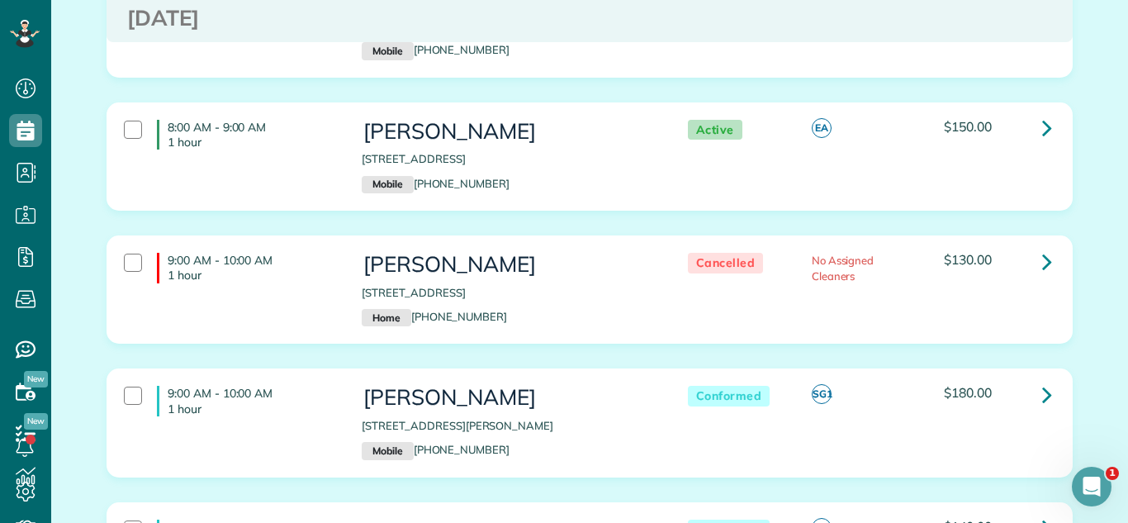
scroll to position [1031, 0]
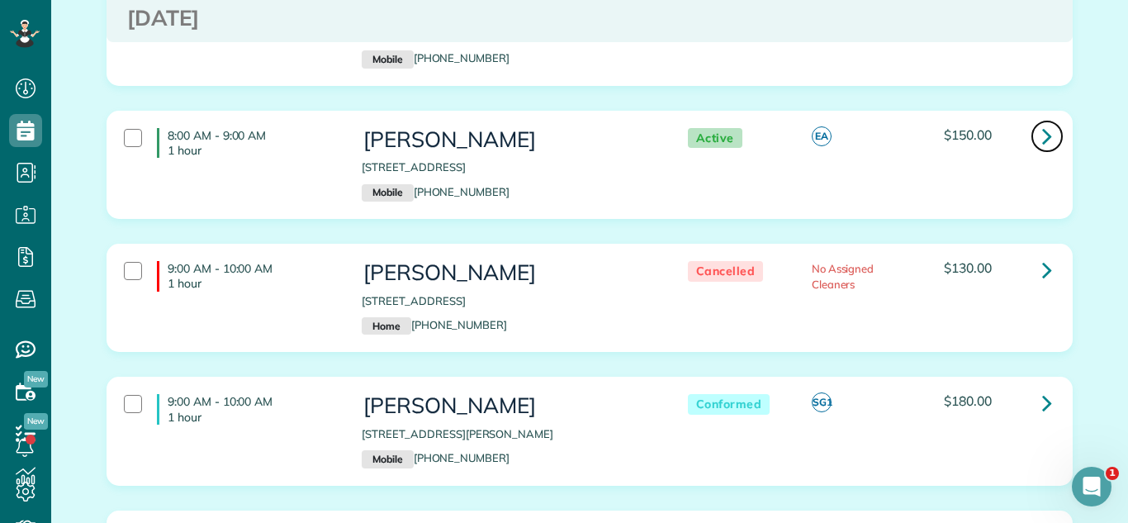
click at [1051, 129] on icon at bounding box center [1047, 135] width 10 height 29
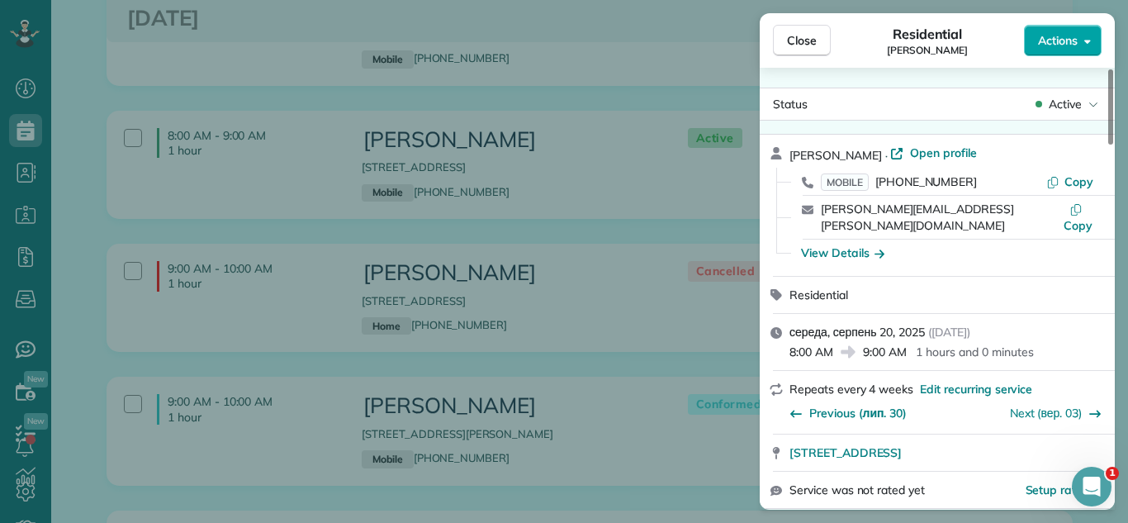
click at [1070, 38] on span "Actions" at bounding box center [1058, 40] width 40 height 17
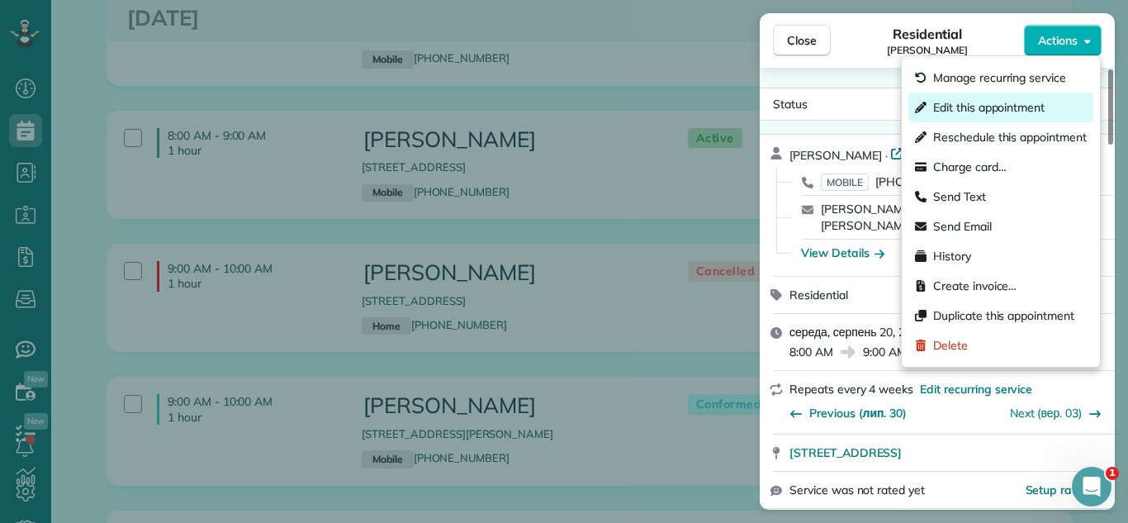
click at [974, 110] on span "Edit this appointment" at bounding box center [988, 107] width 111 height 17
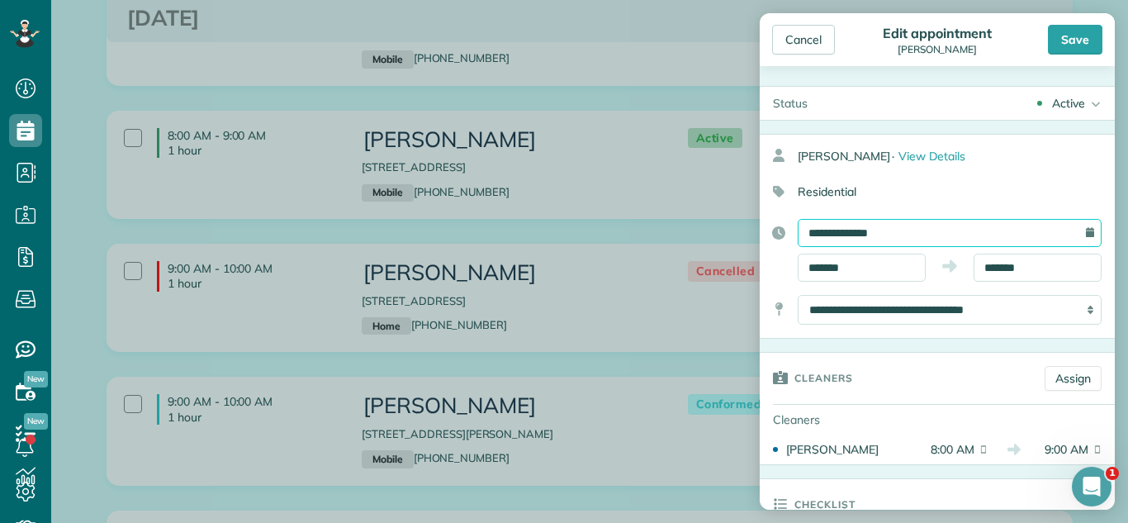
click at [840, 221] on input "**********" at bounding box center [950, 233] width 304 height 28
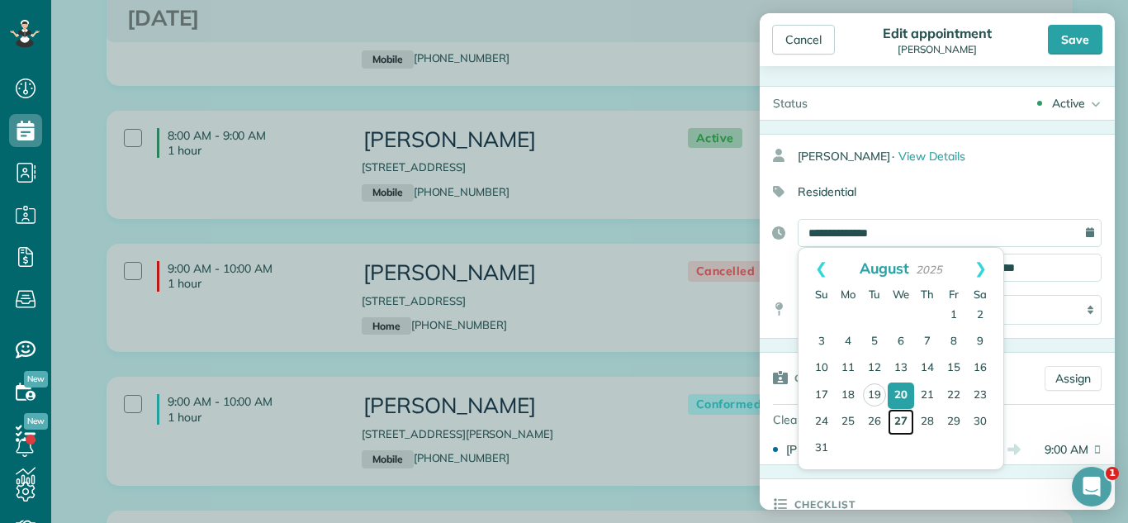
click at [897, 419] on link "27" at bounding box center [901, 422] width 26 height 26
type input "**********"
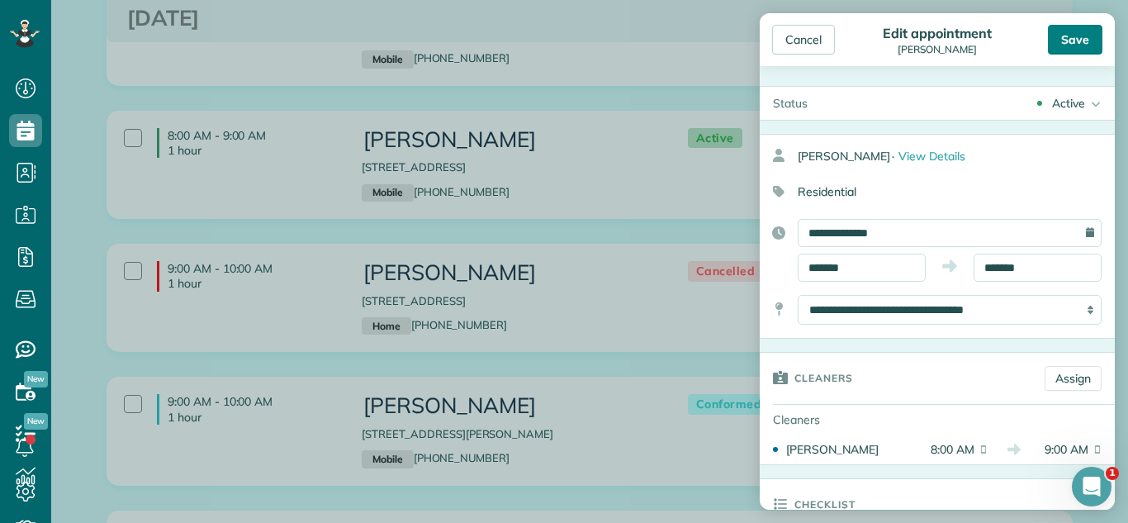
click at [1062, 40] on div "Save" at bounding box center [1075, 40] width 54 height 30
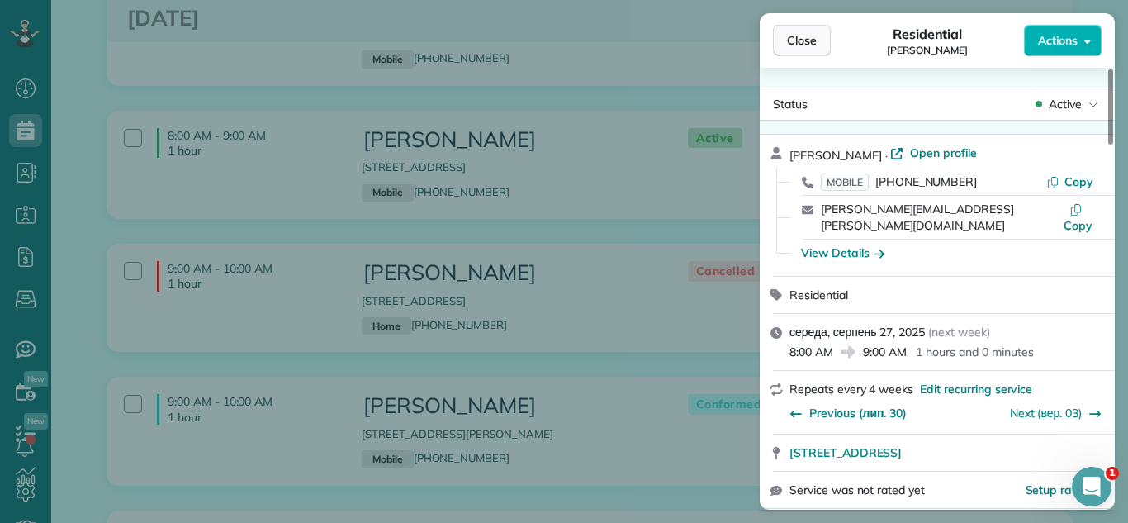
click at [792, 40] on span "Close" at bounding box center [802, 40] width 30 height 17
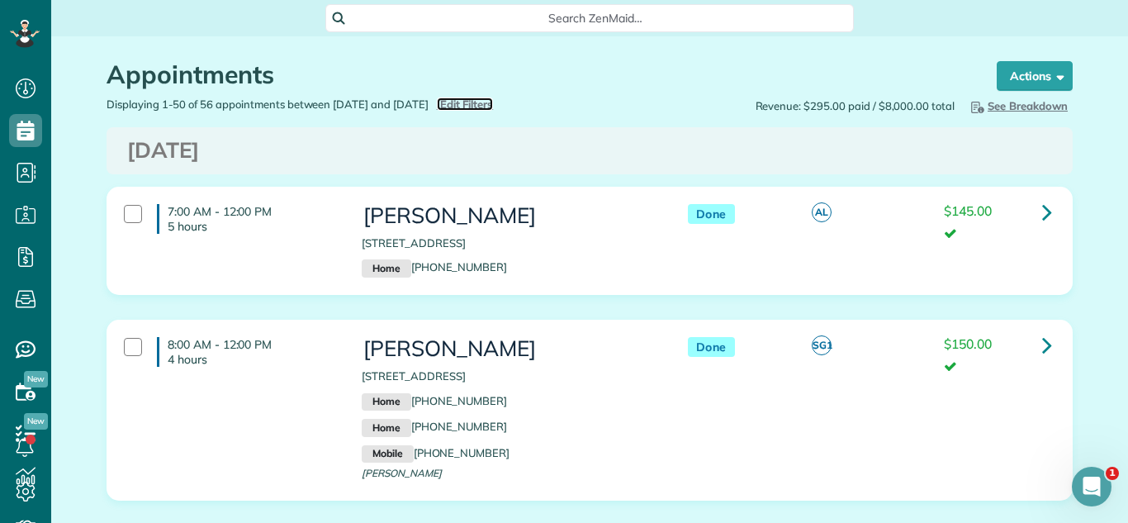
click at [494, 100] on span "Edit Filters" at bounding box center [467, 103] width 54 height 13
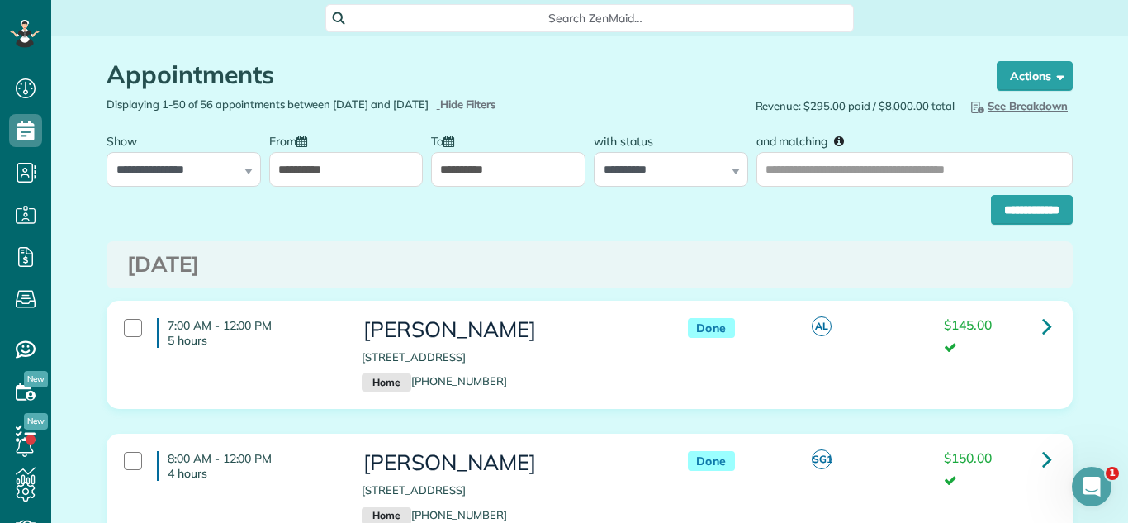
click at [411, 160] on input "**********" at bounding box center [346, 169] width 154 height 35
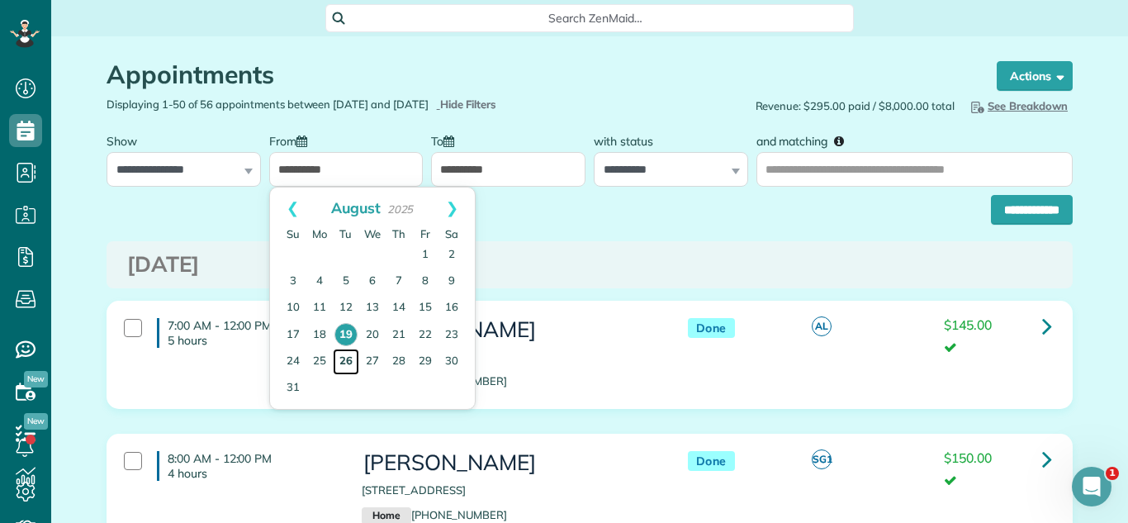
click at [345, 358] on link "26" at bounding box center [346, 361] width 26 height 26
type input "**********"
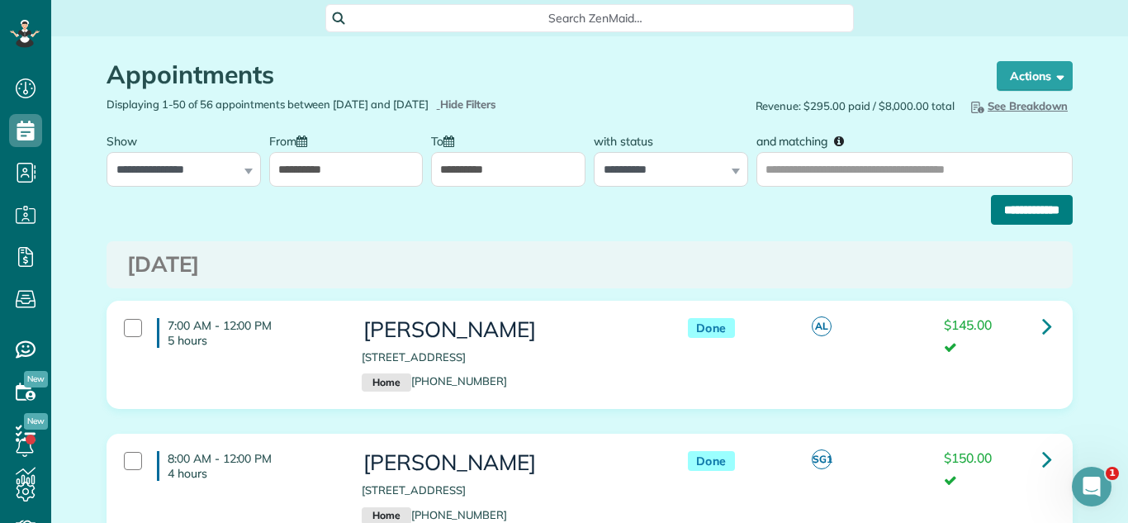
click at [1003, 218] on input "**********" at bounding box center [1032, 210] width 82 height 30
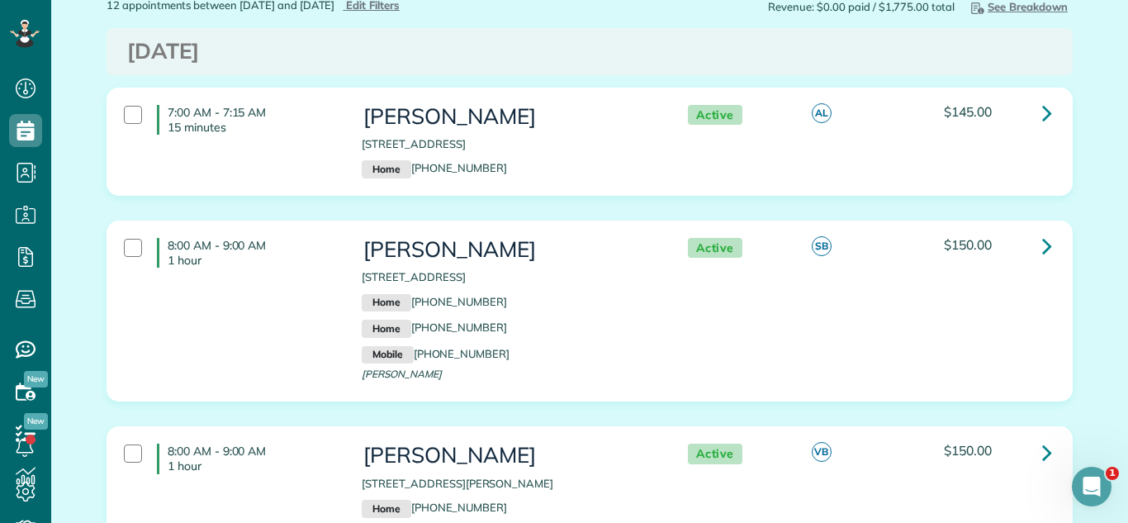
scroll to position [102, 0]
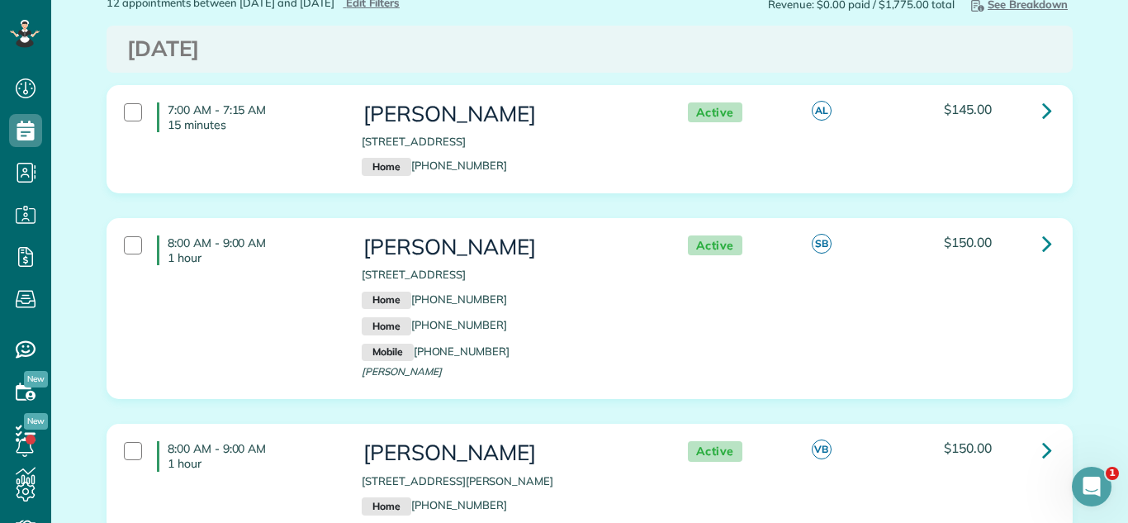
click at [1004, 219] on div "8:00 AM - 9:00 AM 1 hour [PERSON_NAME] [STREET_ADDRESS] Home [PHONE_NUMBER] Hom…" at bounding box center [589, 308] width 964 height 179
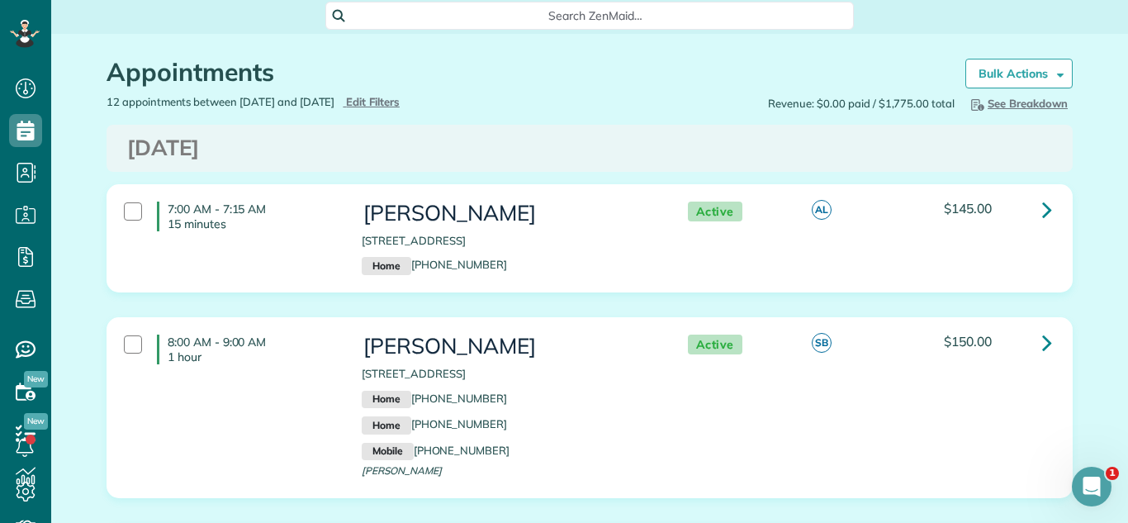
scroll to position [0, 0]
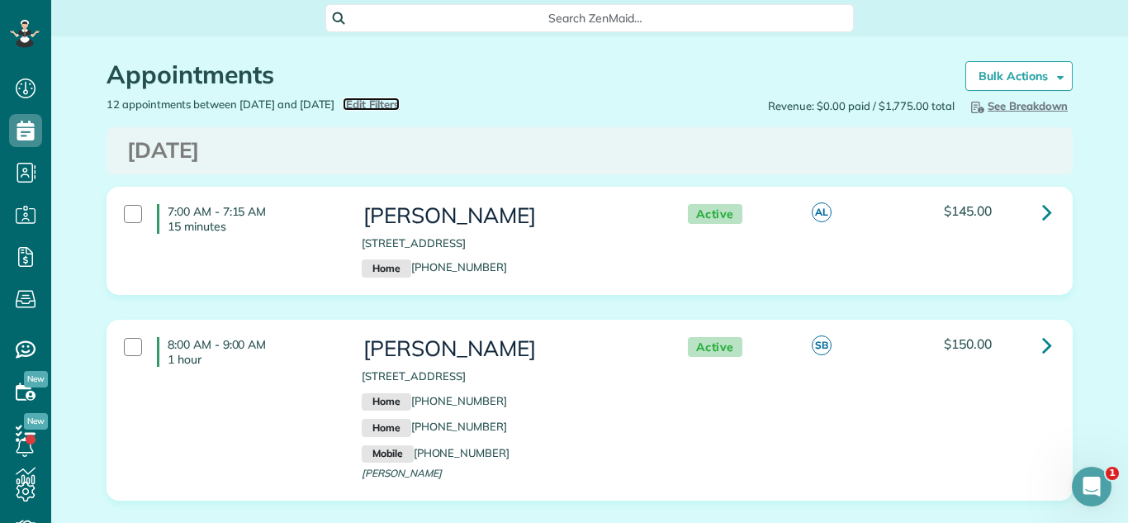
click at [397, 99] on span "Edit Filters" at bounding box center [373, 103] width 54 height 13
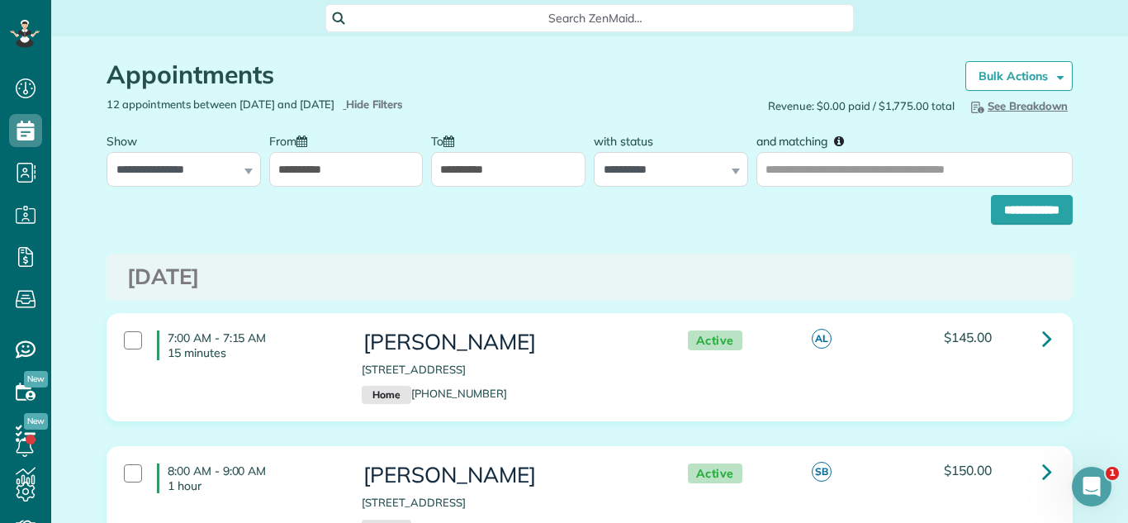
click at [320, 182] on input "**********" at bounding box center [346, 169] width 154 height 35
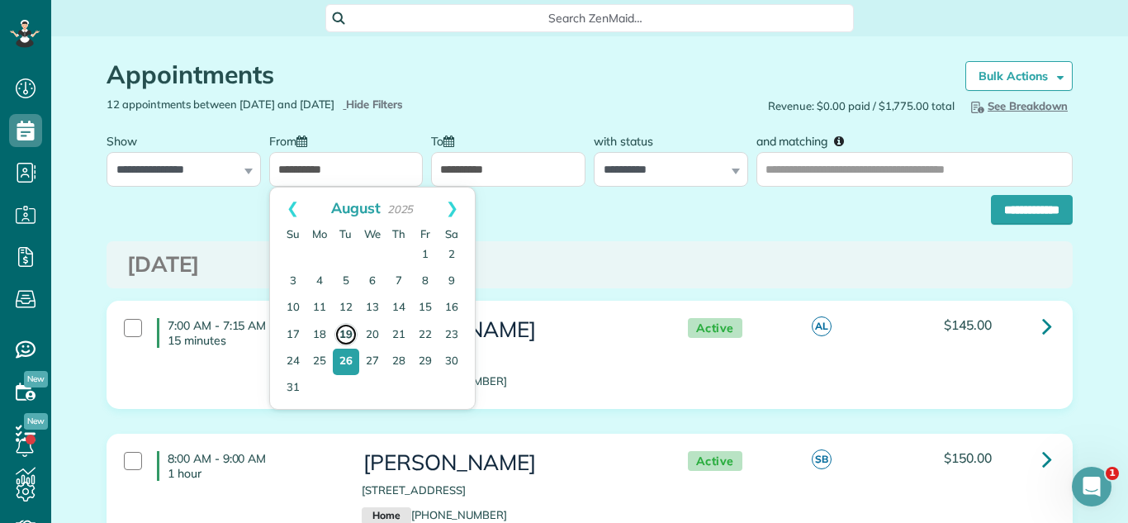
click at [344, 324] on link "19" at bounding box center [345, 334] width 23 height 23
type input "**********"
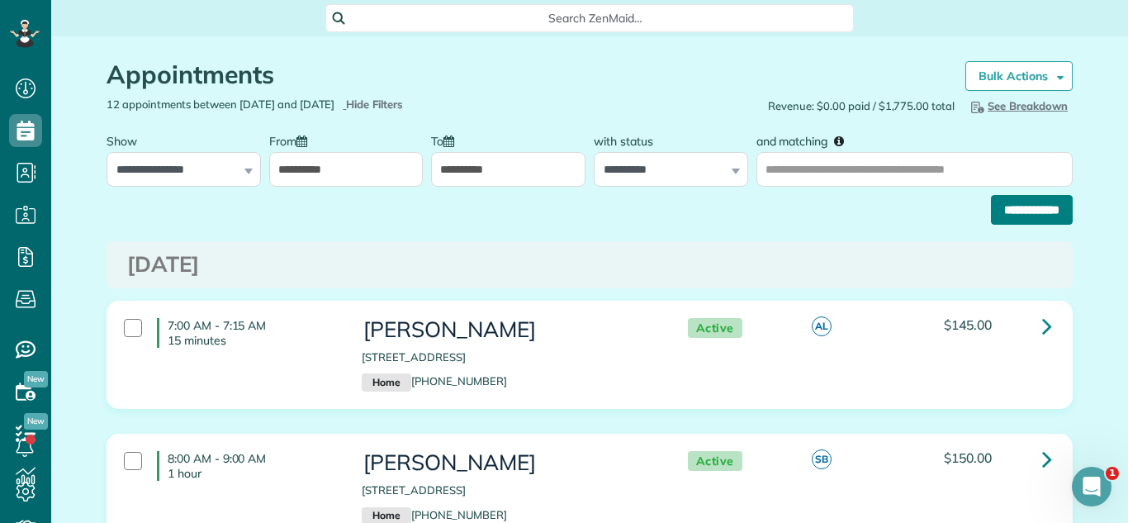
click at [999, 206] on input "**********" at bounding box center [1032, 210] width 82 height 30
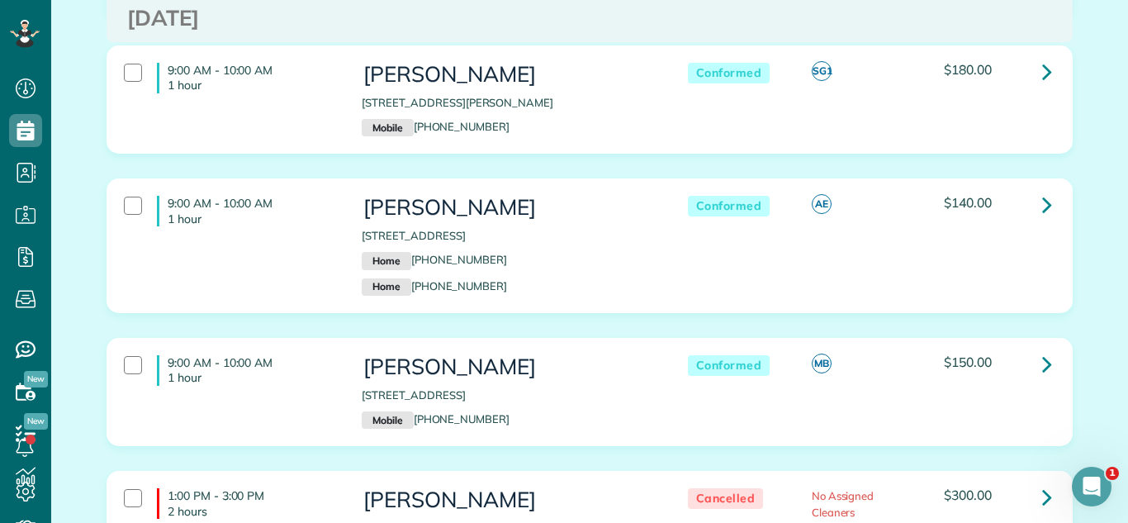
scroll to position [1576, 0]
